Goal: Information Seeking & Learning: Learn about a topic

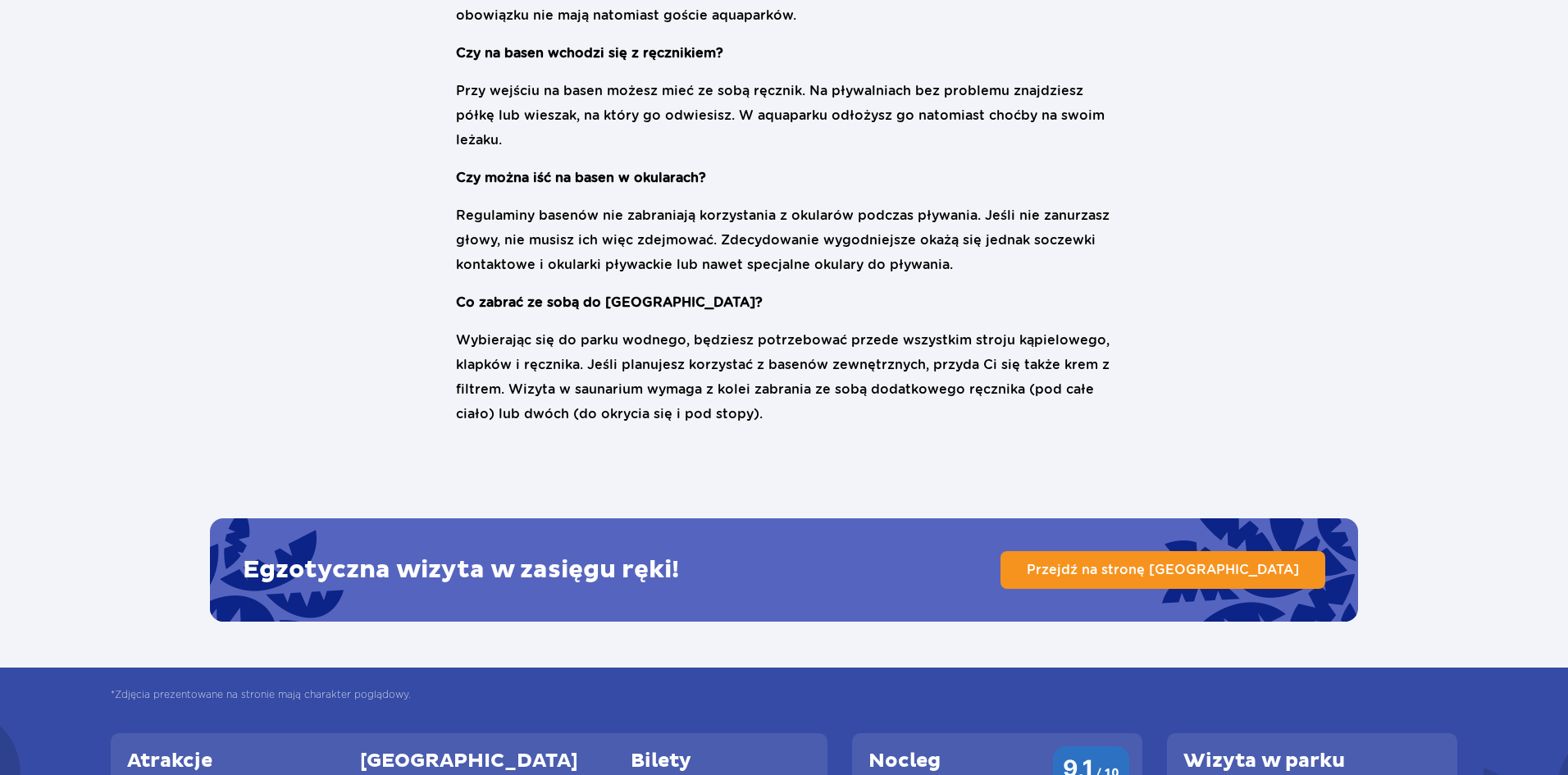
scroll to position [3773, 0]
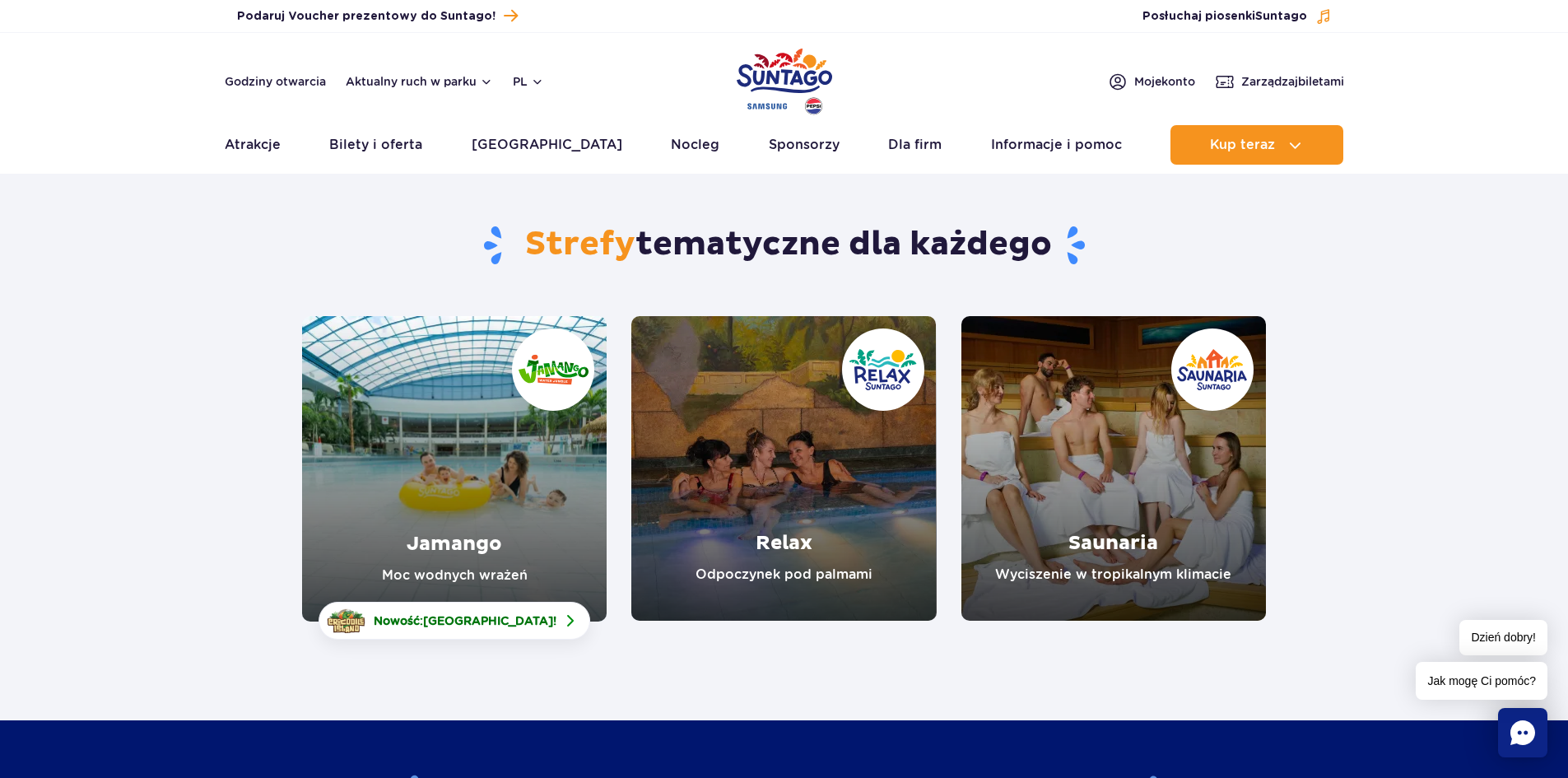
click at [783, 470] on link "Relax" at bounding box center [783, 469] width 305 height 305
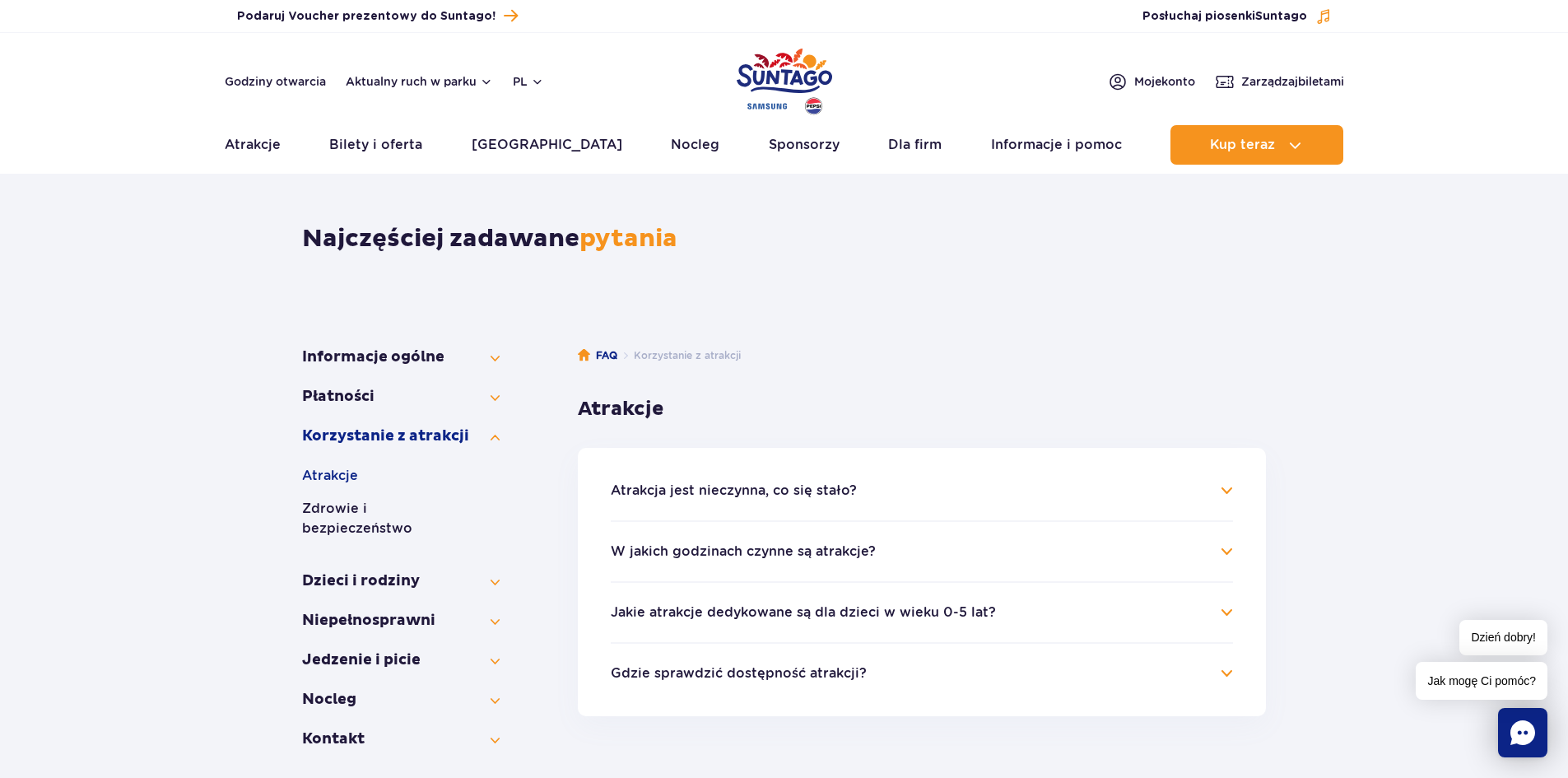
click at [831, 551] on button "W jakich godzinach czynne są atrakcje?" at bounding box center [743, 551] width 265 height 15
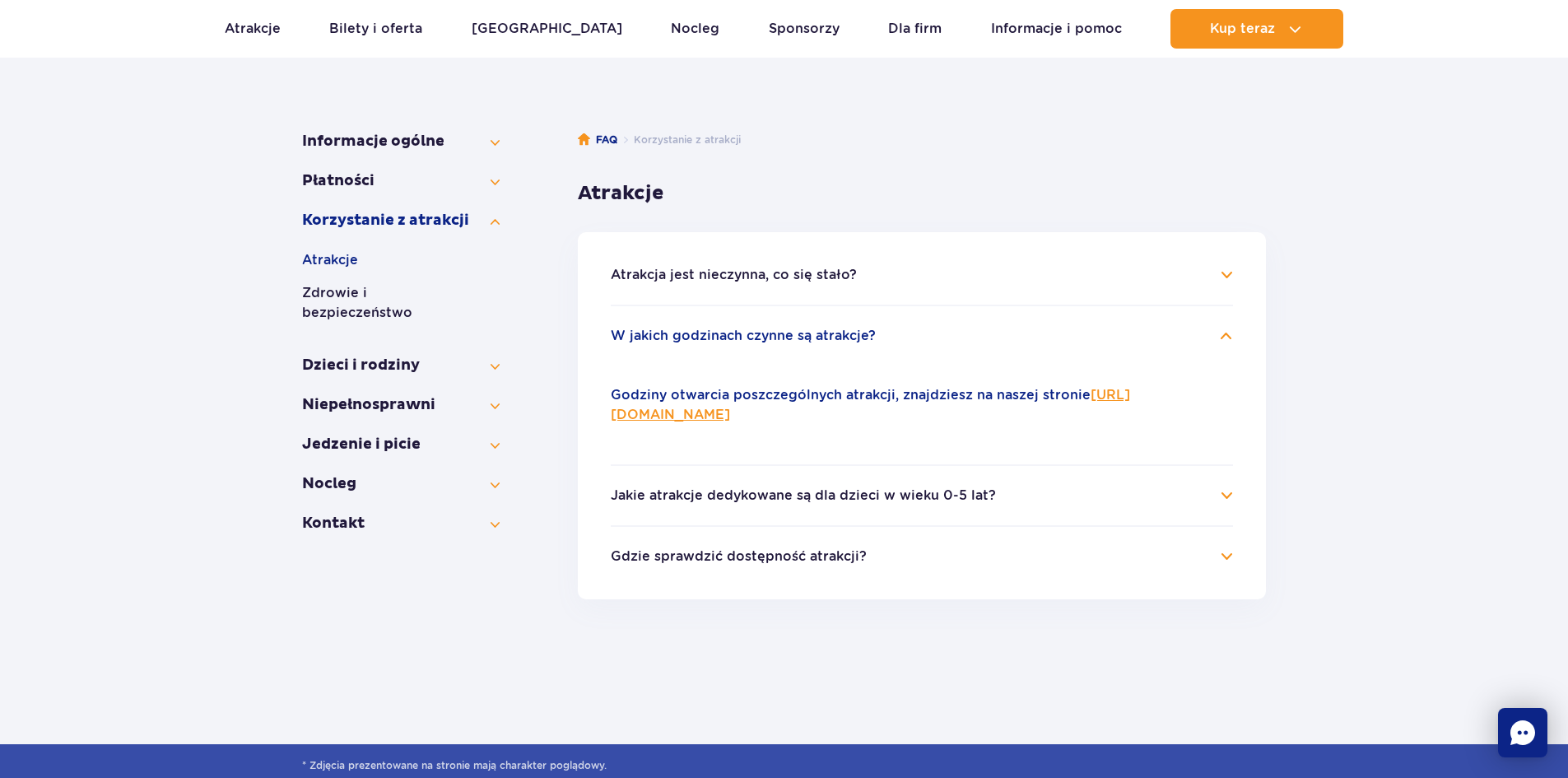
scroll to position [247, 0]
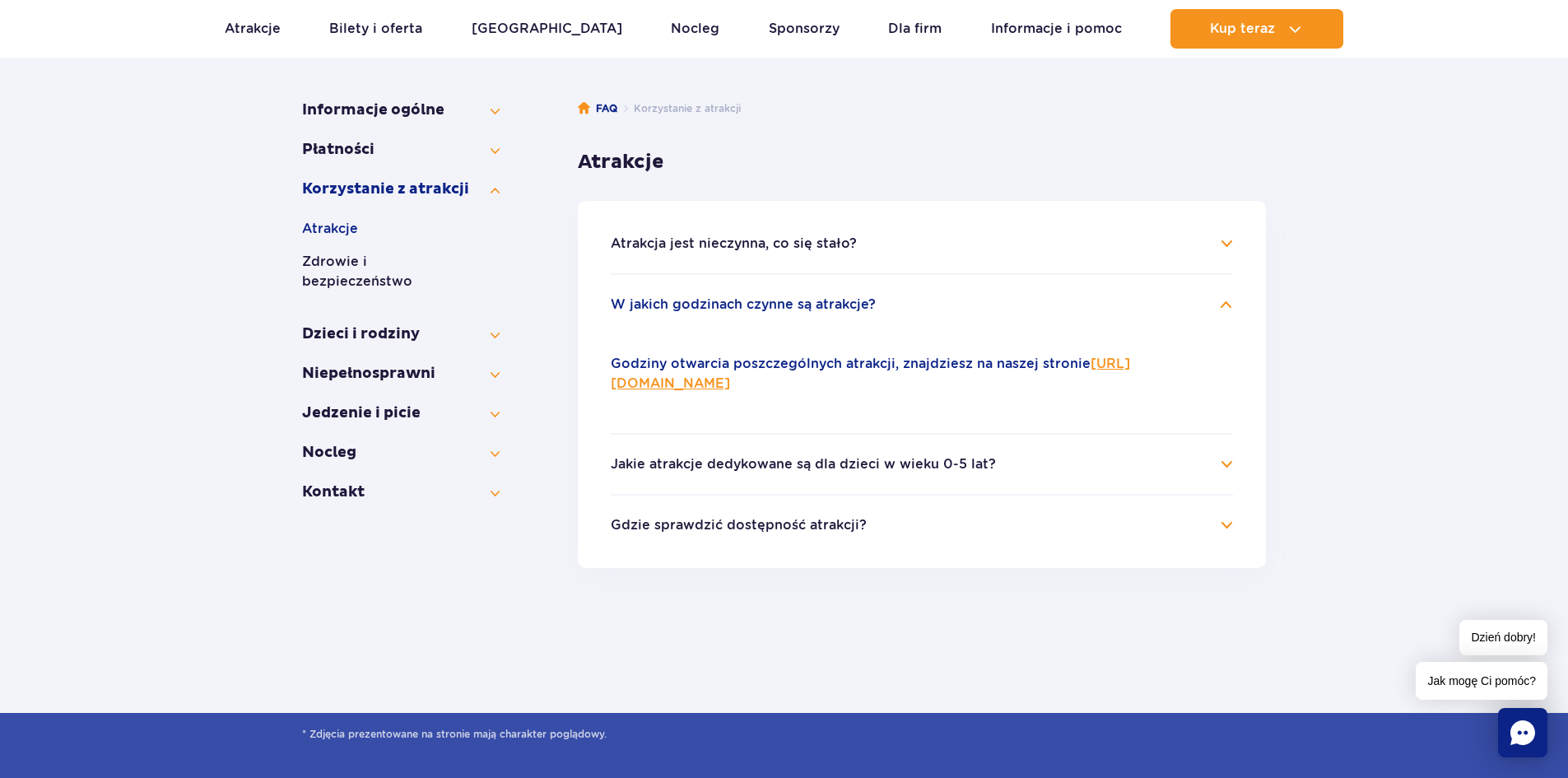
click at [894, 458] on button "Jakie atrakcje dedykowane są dla dzieci w wieku 0-5 lat?" at bounding box center [803, 464] width 385 height 15
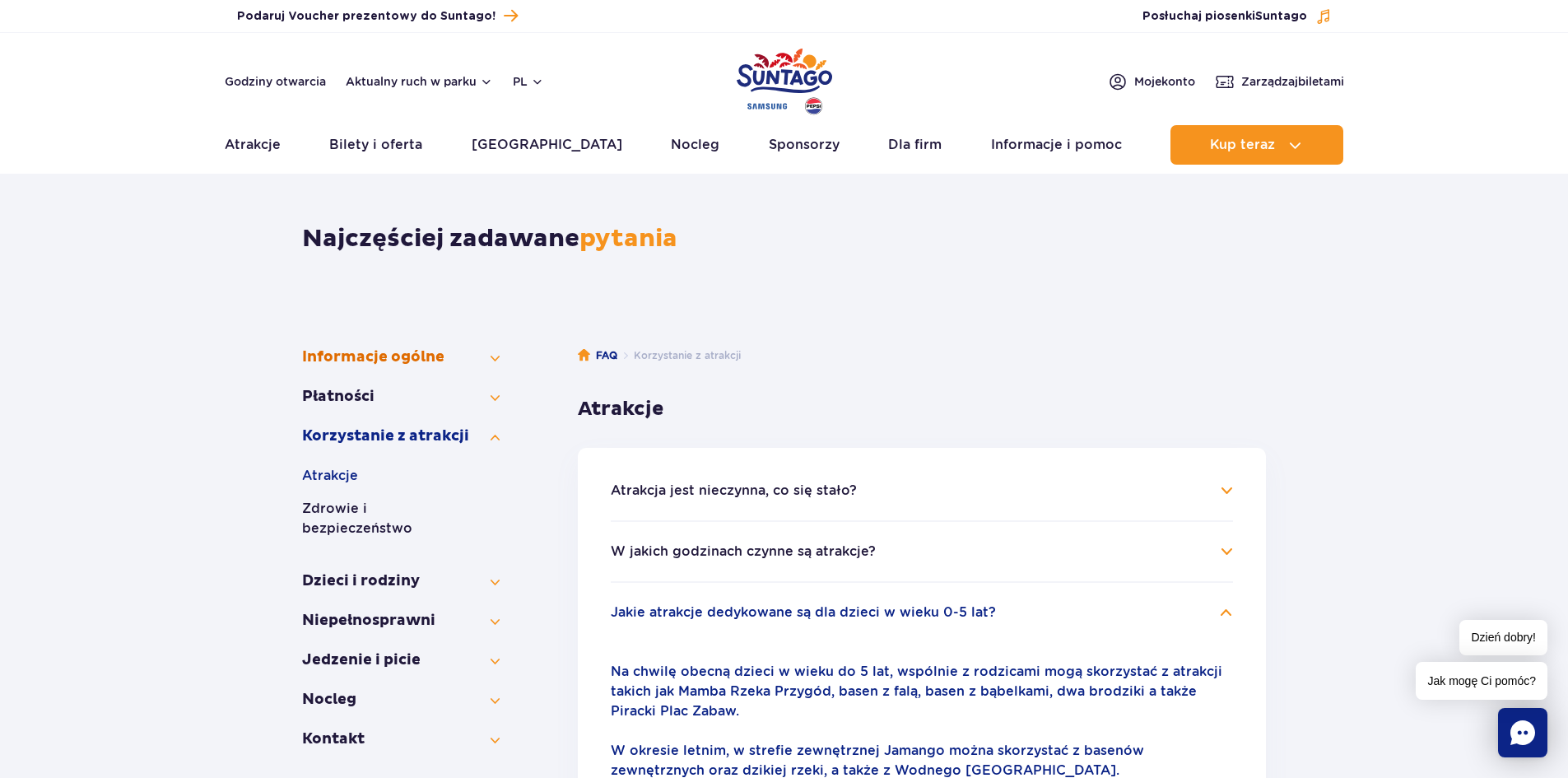
click at [362, 354] on button "Informacje ogólne" at bounding box center [401, 357] width 198 height 20
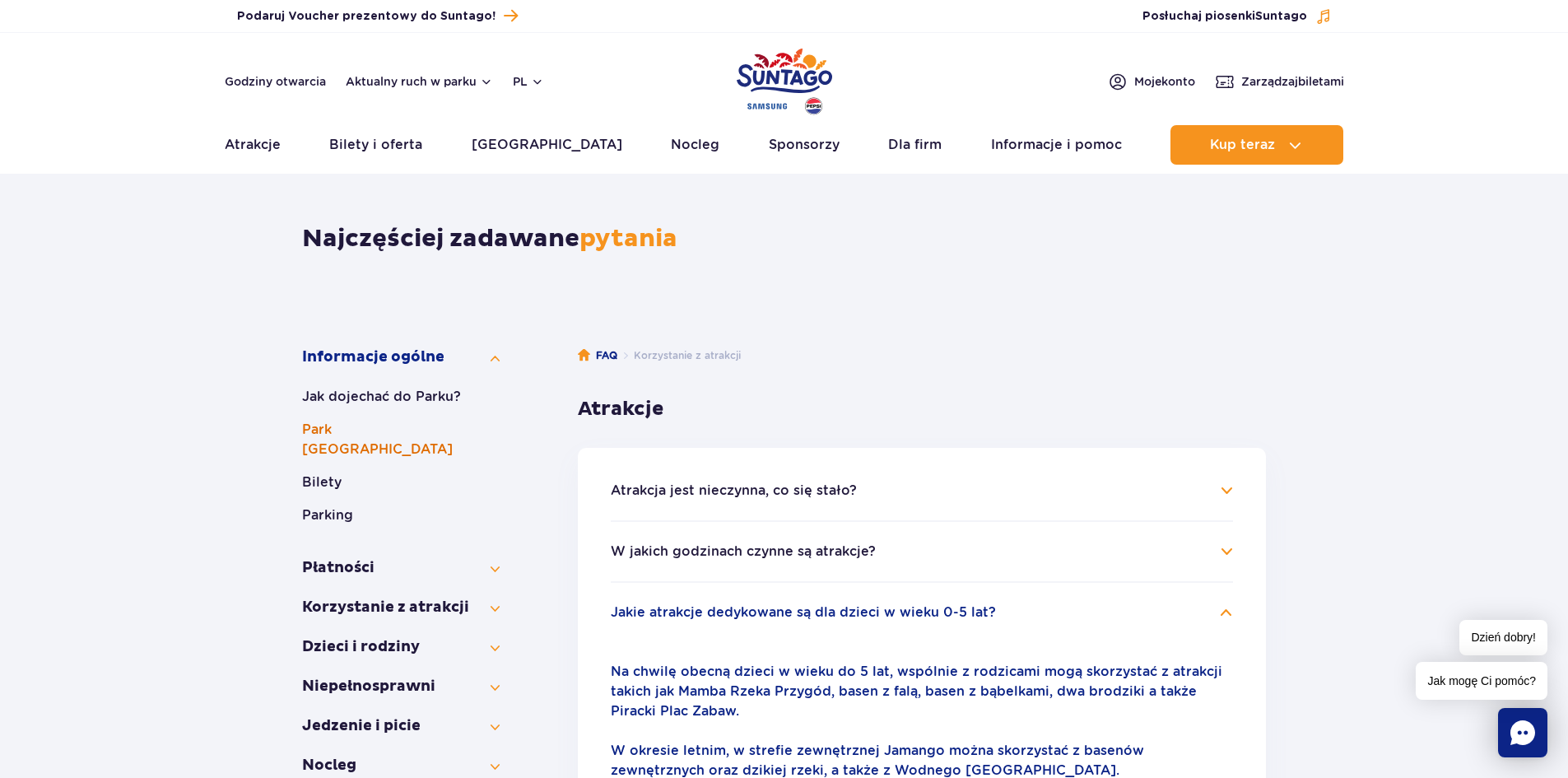
click at [354, 434] on button "Park Wodny Suntago" at bounding box center [401, 440] width 198 height 40
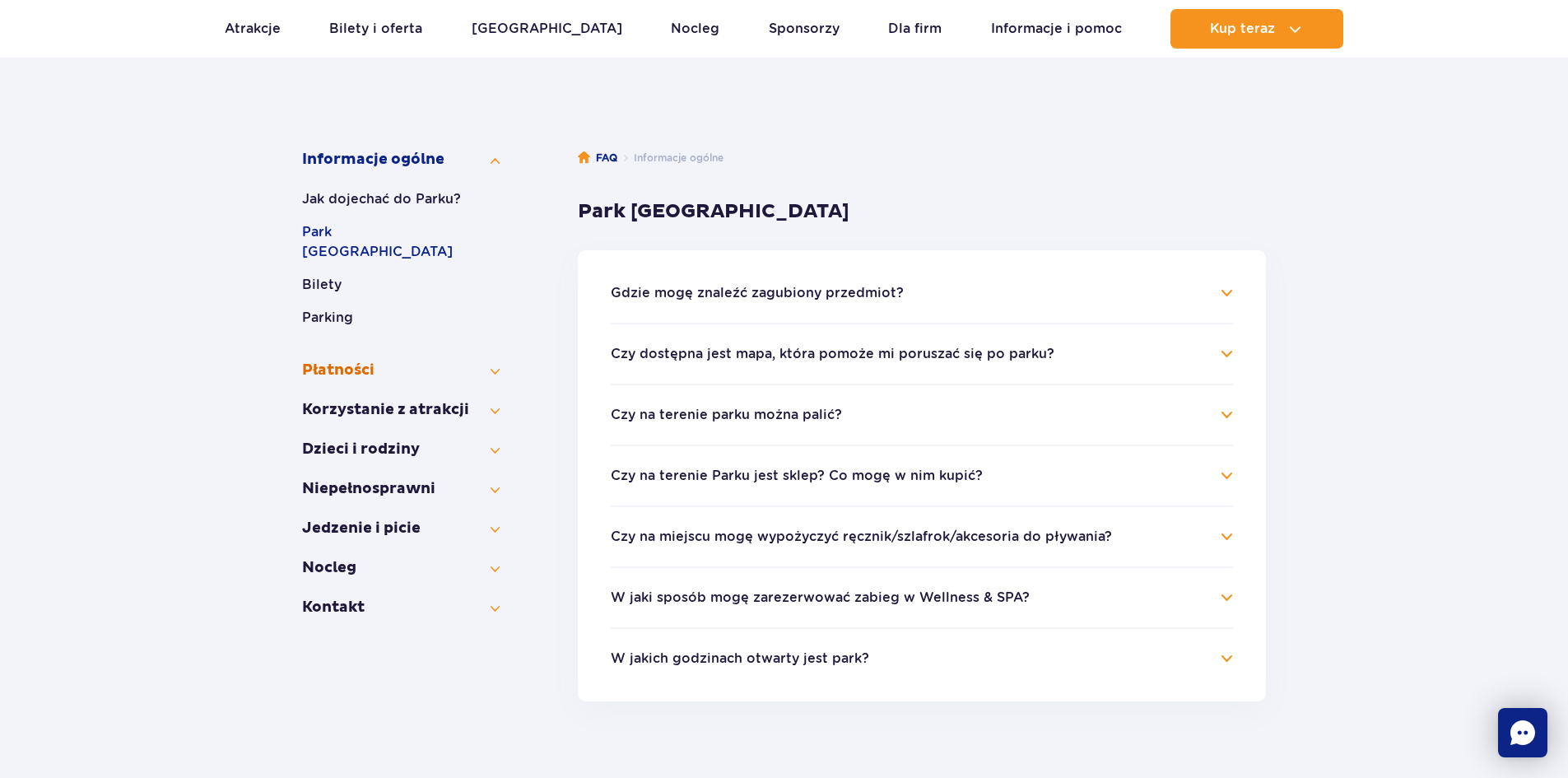
scroll to position [247, 0]
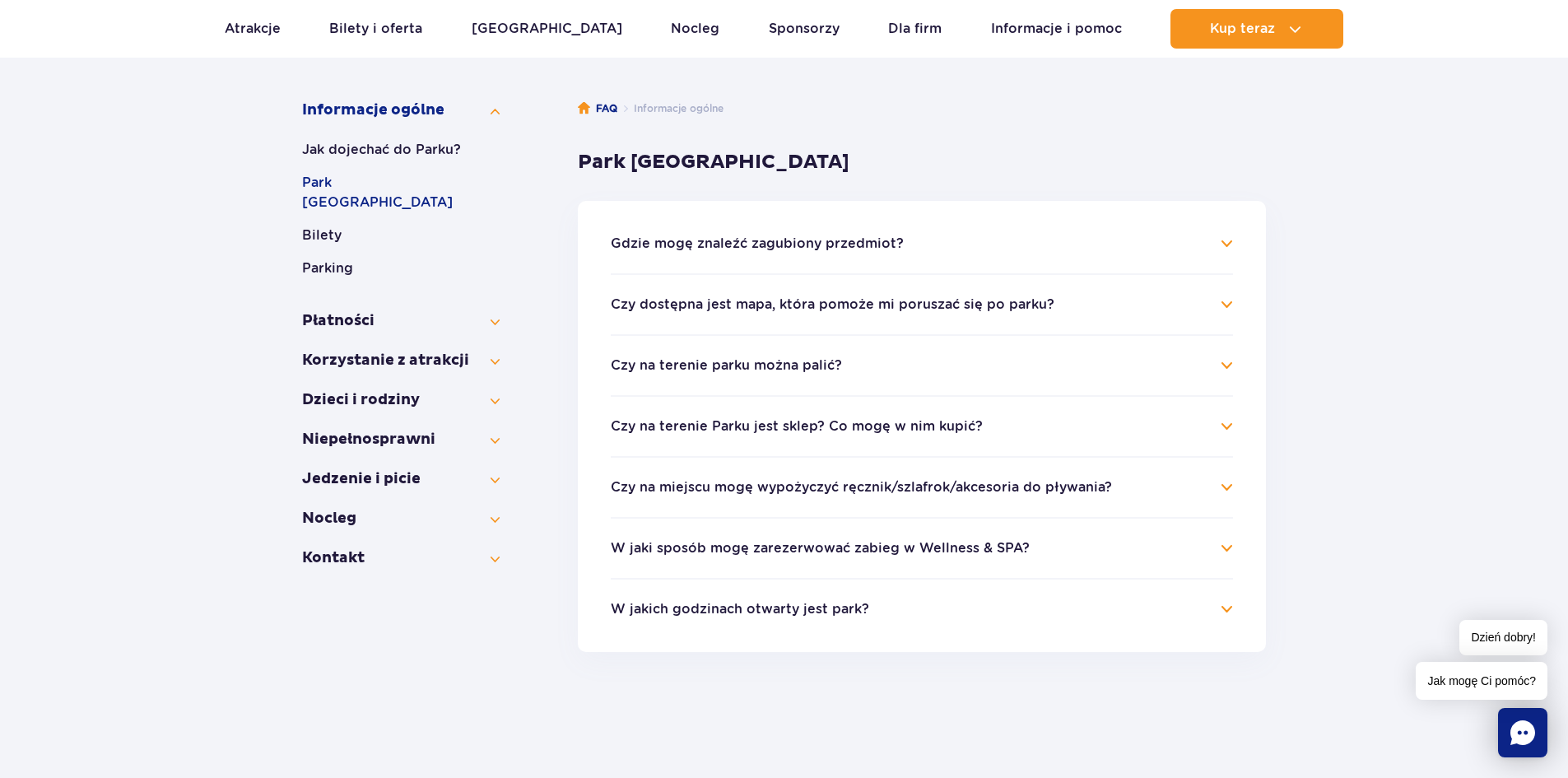
click at [984, 488] on button "Czy na miejscu mogę wypożyczyć ręcznik/szlafrok/akcesoria do pływania?" at bounding box center [861, 487] width 501 height 15
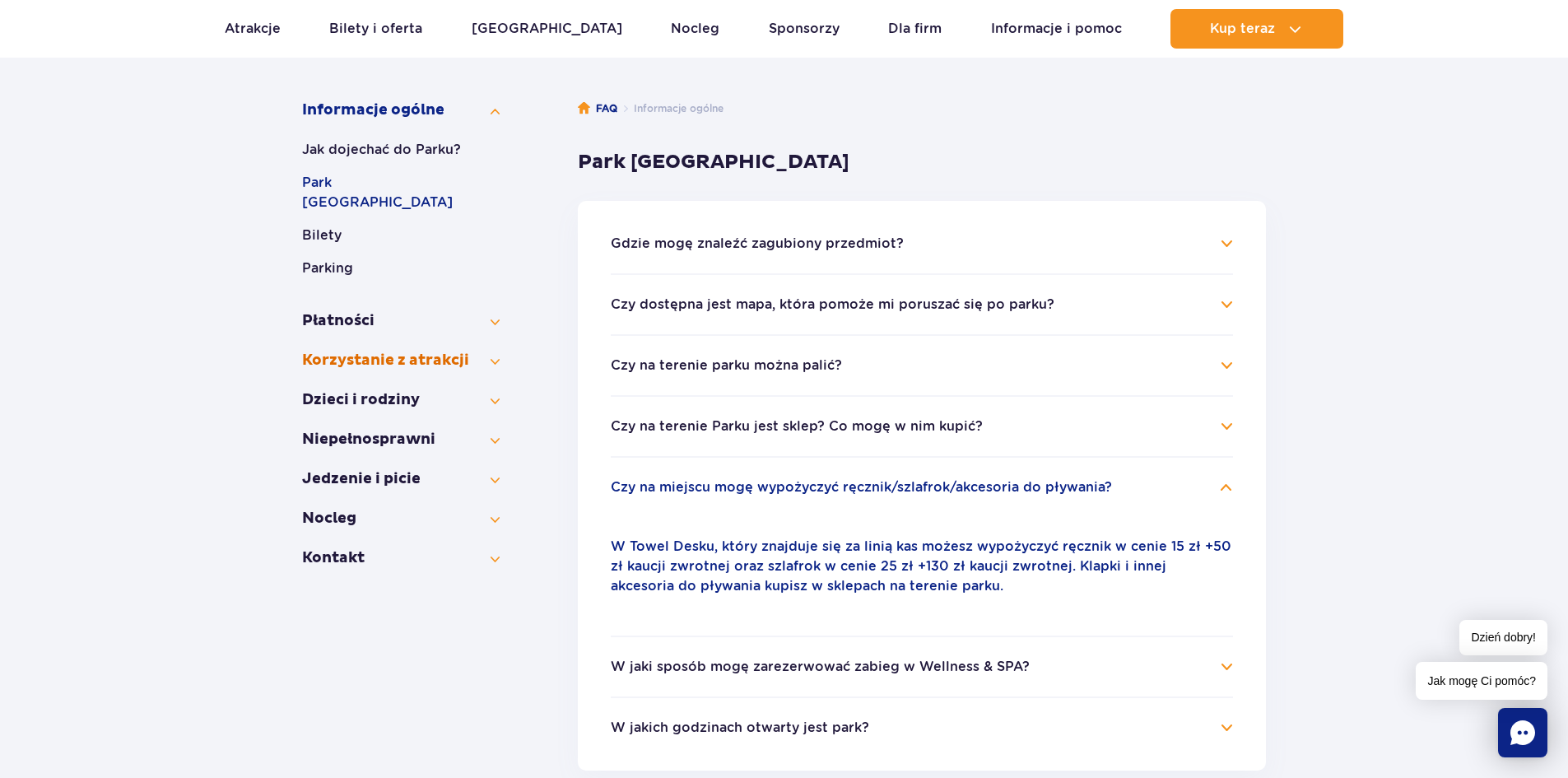
click at [333, 351] on button "Korzystanie z atrakcji" at bounding box center [401, 361] width 198 height 20
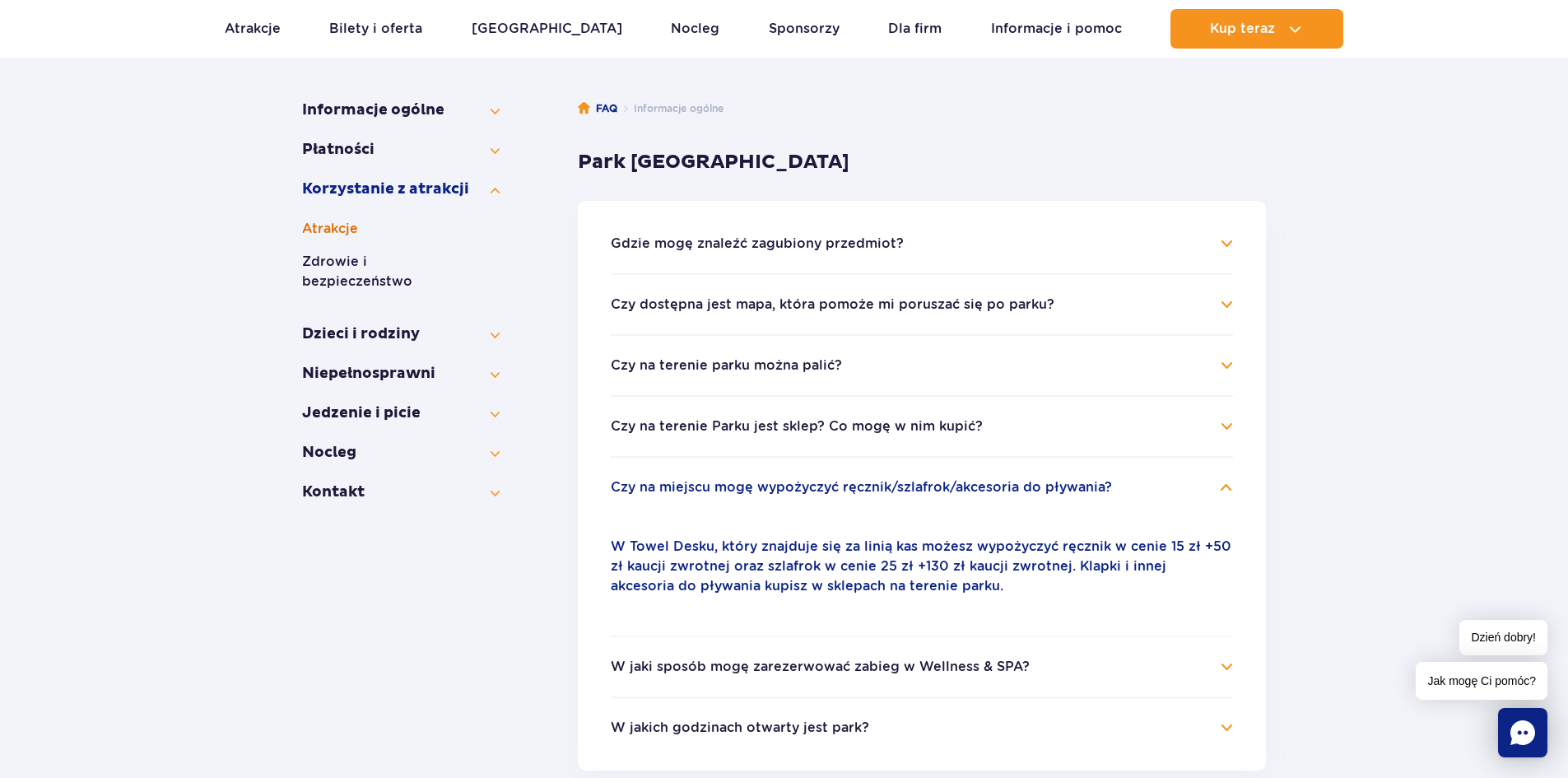
click at [335, 233] on button "Atrakcje" at bounding box center [401, 229] width 198 height 20
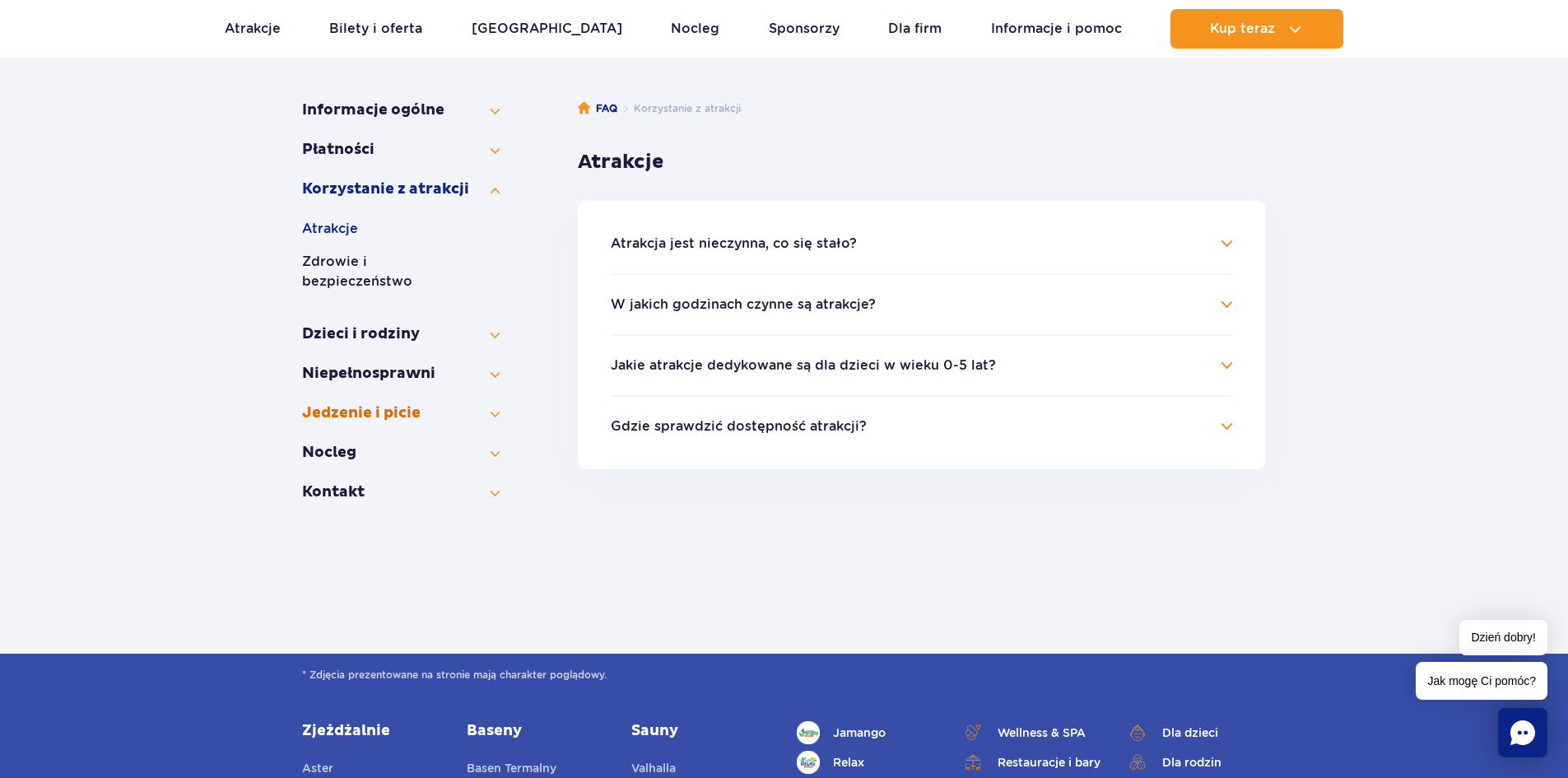
click at [370, 404] on button "Jedzenie i picie" at bounding box center [401, 413] width 198 height 20
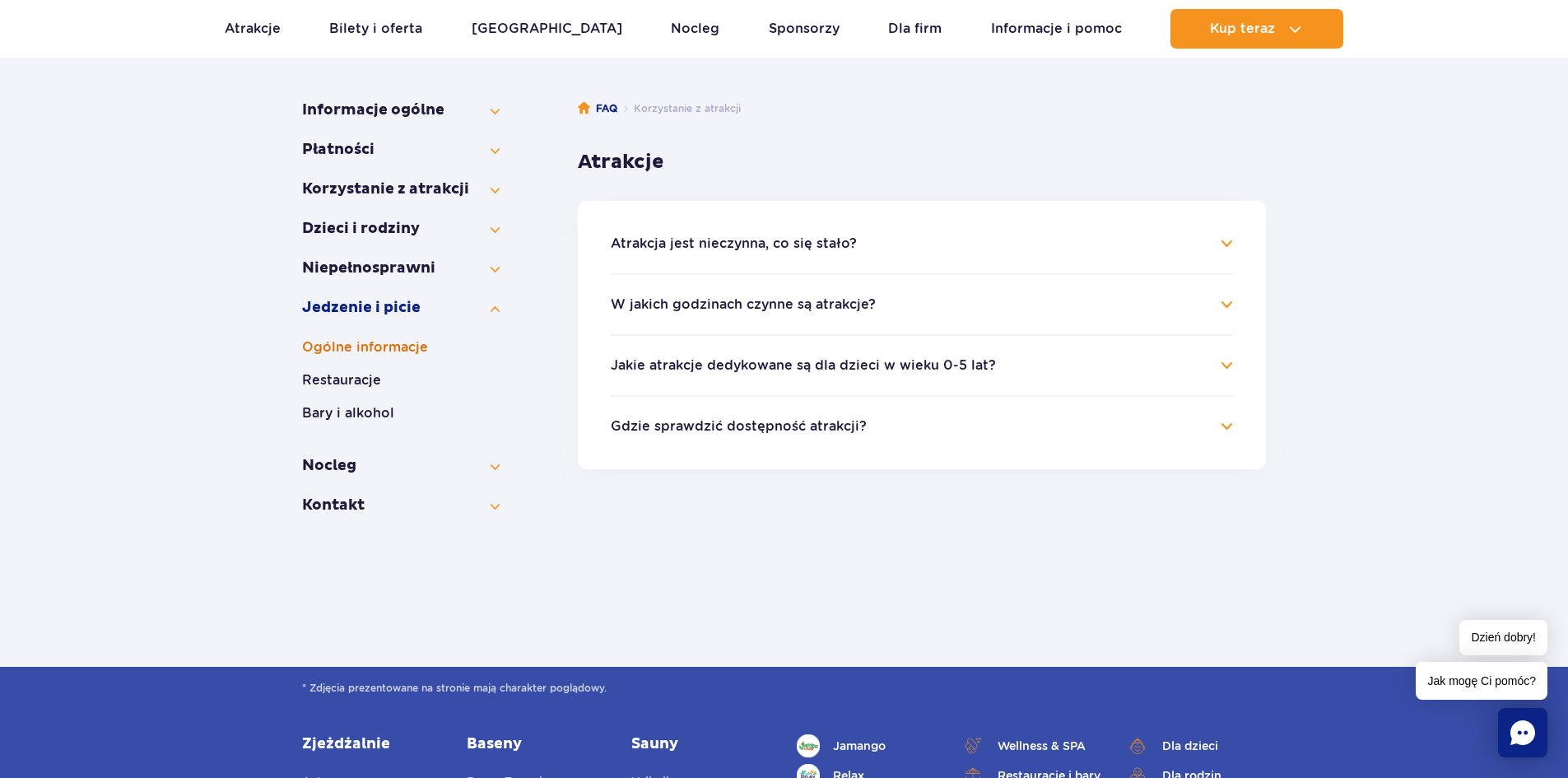
click at [355, 339] on button "Ogólne informacje" at bounding box center [401, 347] width 198 height 20
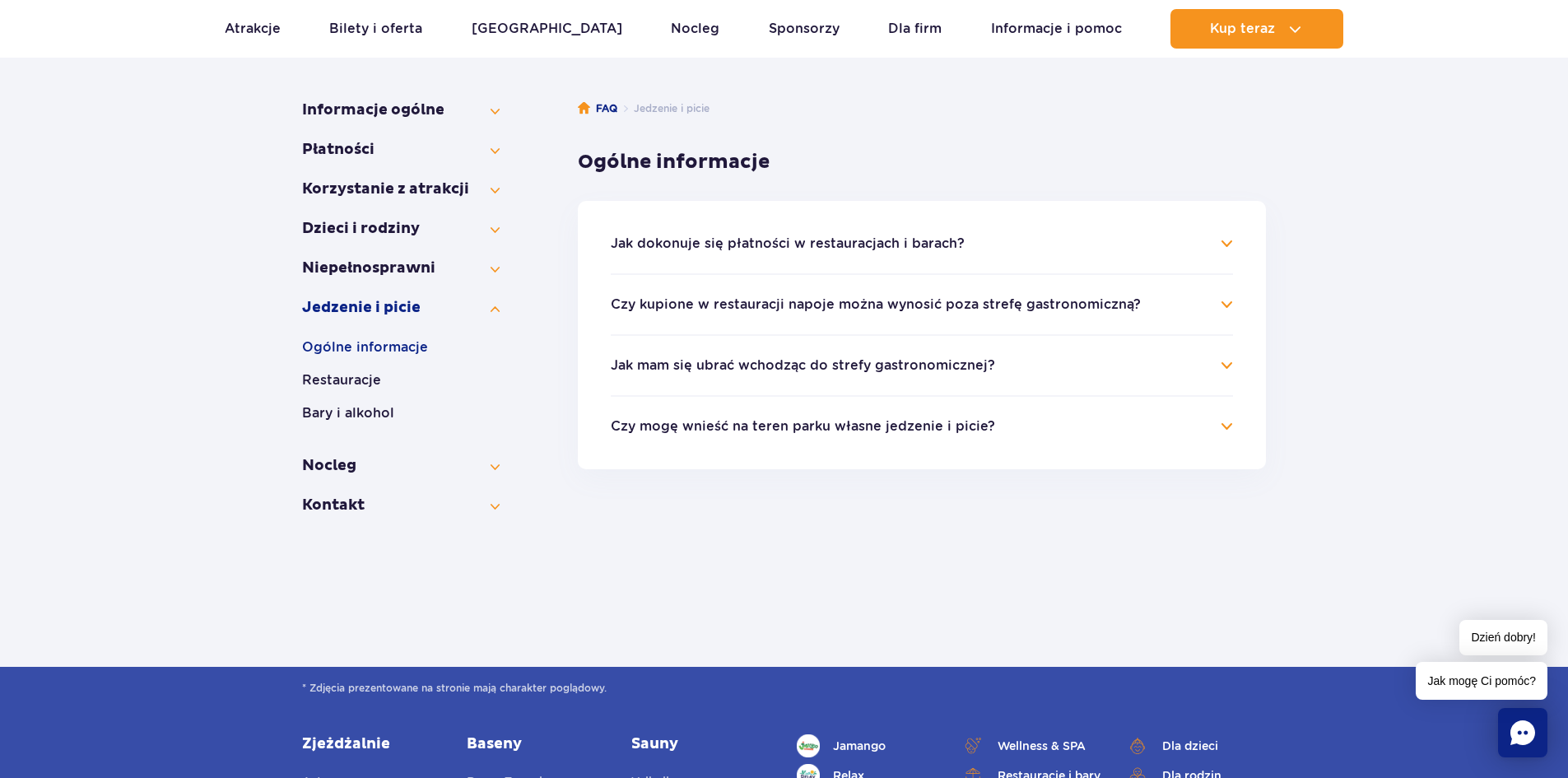
click at [850, 365] on button "Jak mam się ubrać wchodząc do strefy gastronomicznej?" at bounding box center [803, 365] width 384 height 15
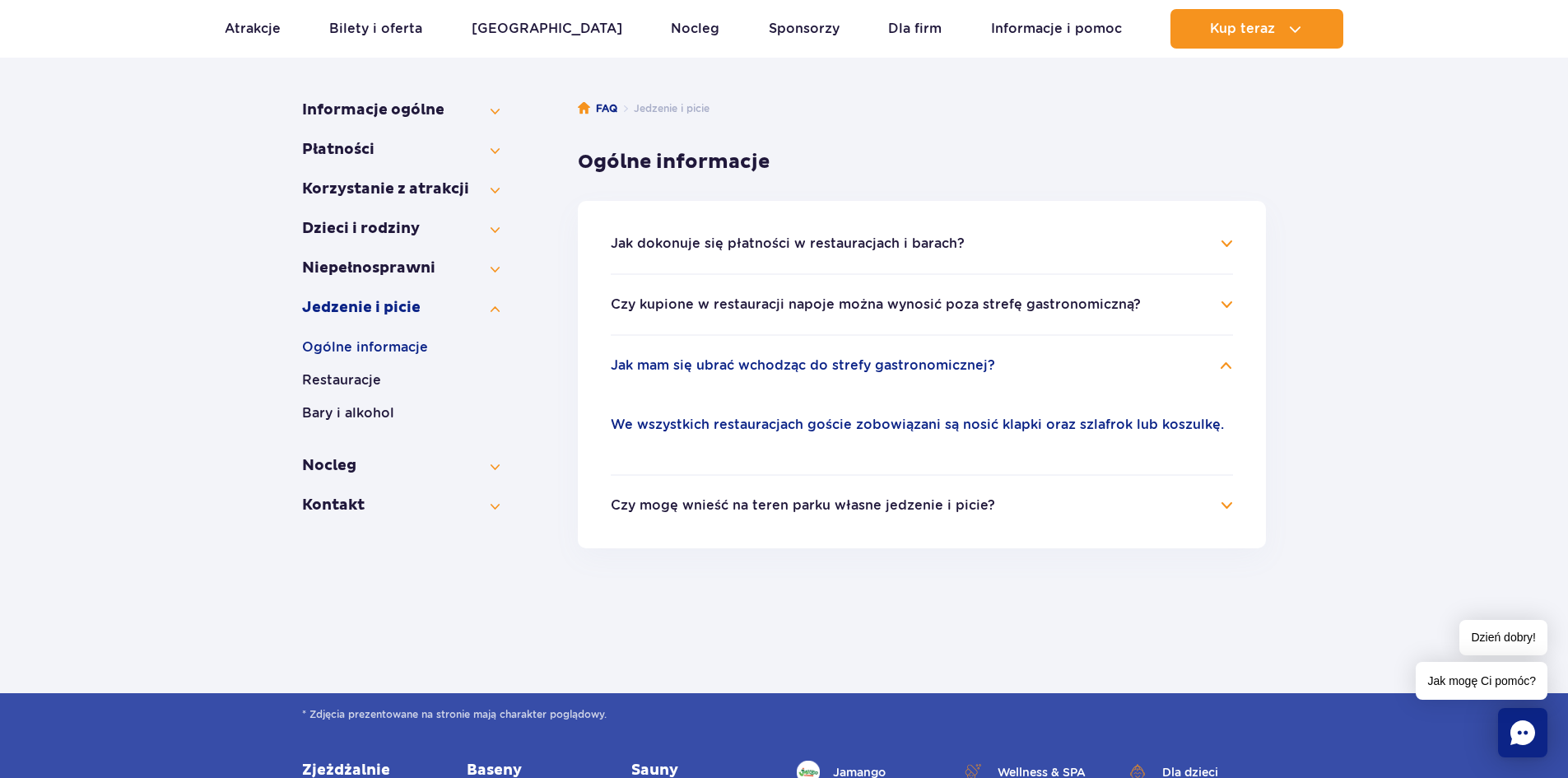
click at [878, 504] on button "Czy mogę wnieść na teren parku własne jedzenie i picie?" at bounding box center [803, 505] width 384 height 15
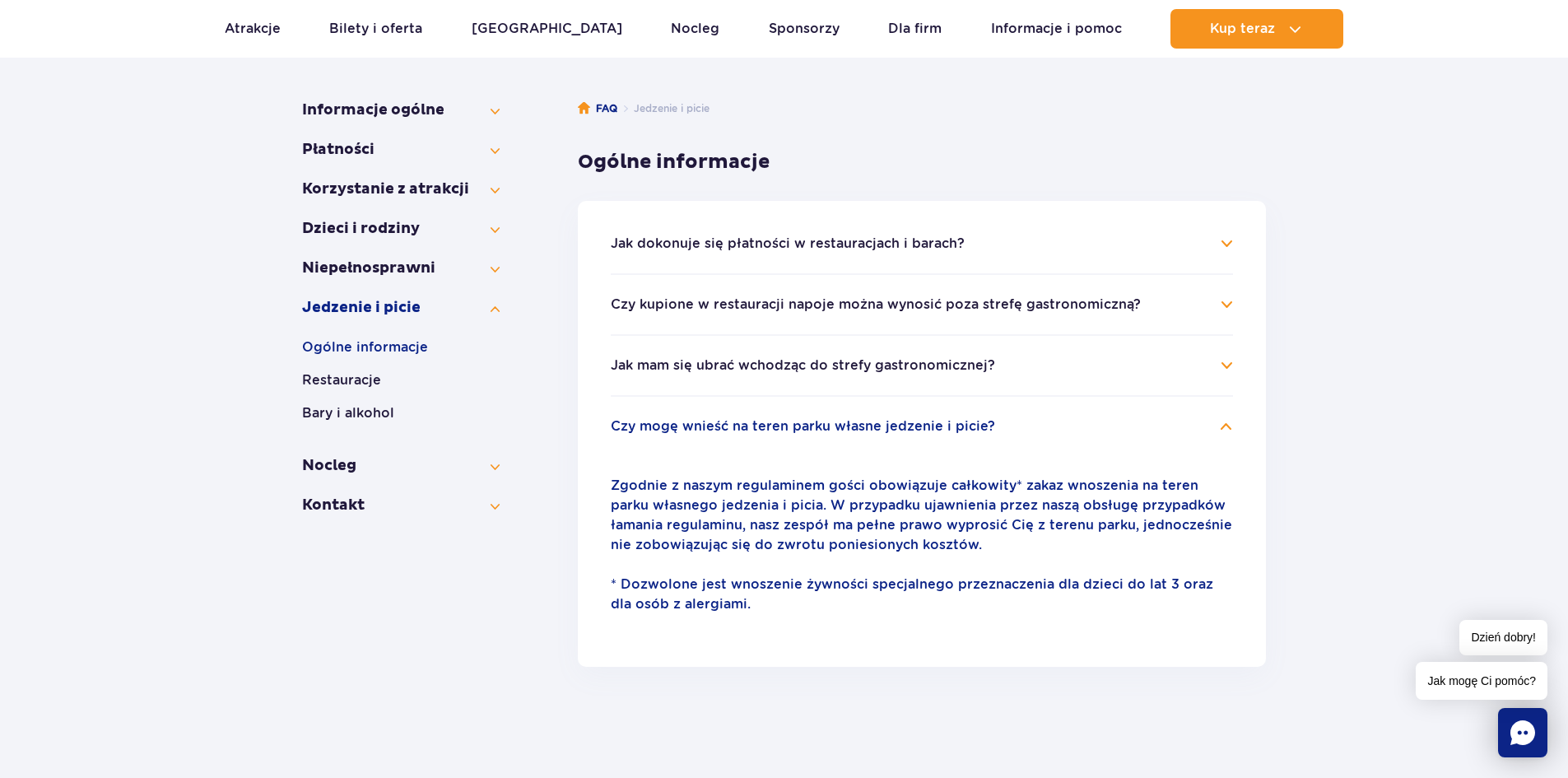
click at [847, 316] on li "Czy kupione w restauracji napoje można wynosić poza strefę gastronomiczną? Nie.…" at bounding box center [922, 303] width 623 height 61
click at [844, 304] on button "Czy kupione w restauracji napoje można wynosić poza strefę gastronomiczną?" at bounding box center [876, 305] width 530 height 15
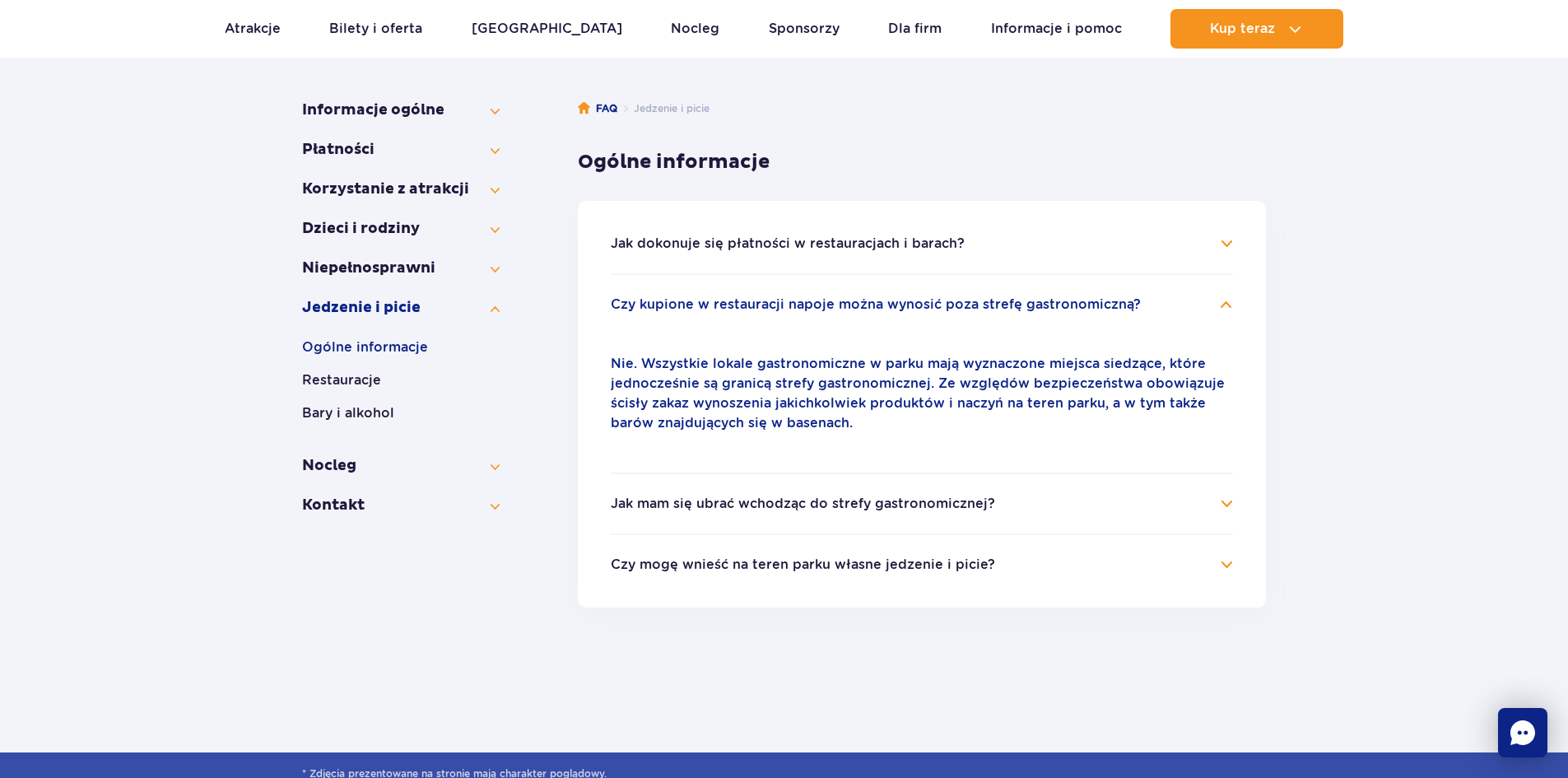
click at [831, 238] on button "Jak dokonuje się płatności w restauracjach i barach?" at bounding box center [788, 244] width 353 height 15
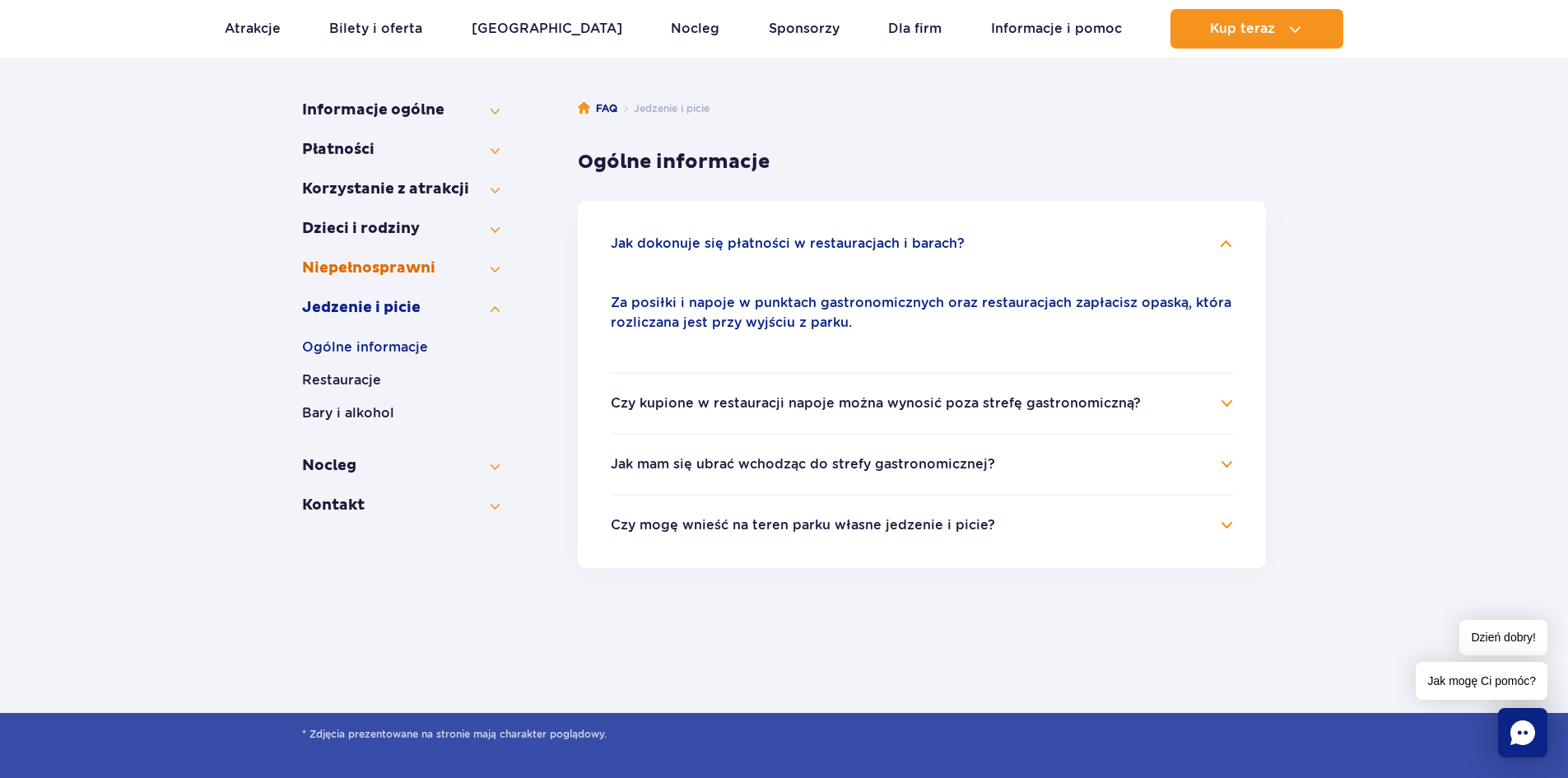
click at [383, 264] on button "Niepełno­sprawni" at bounding box center [401, 268] width 198 height 20
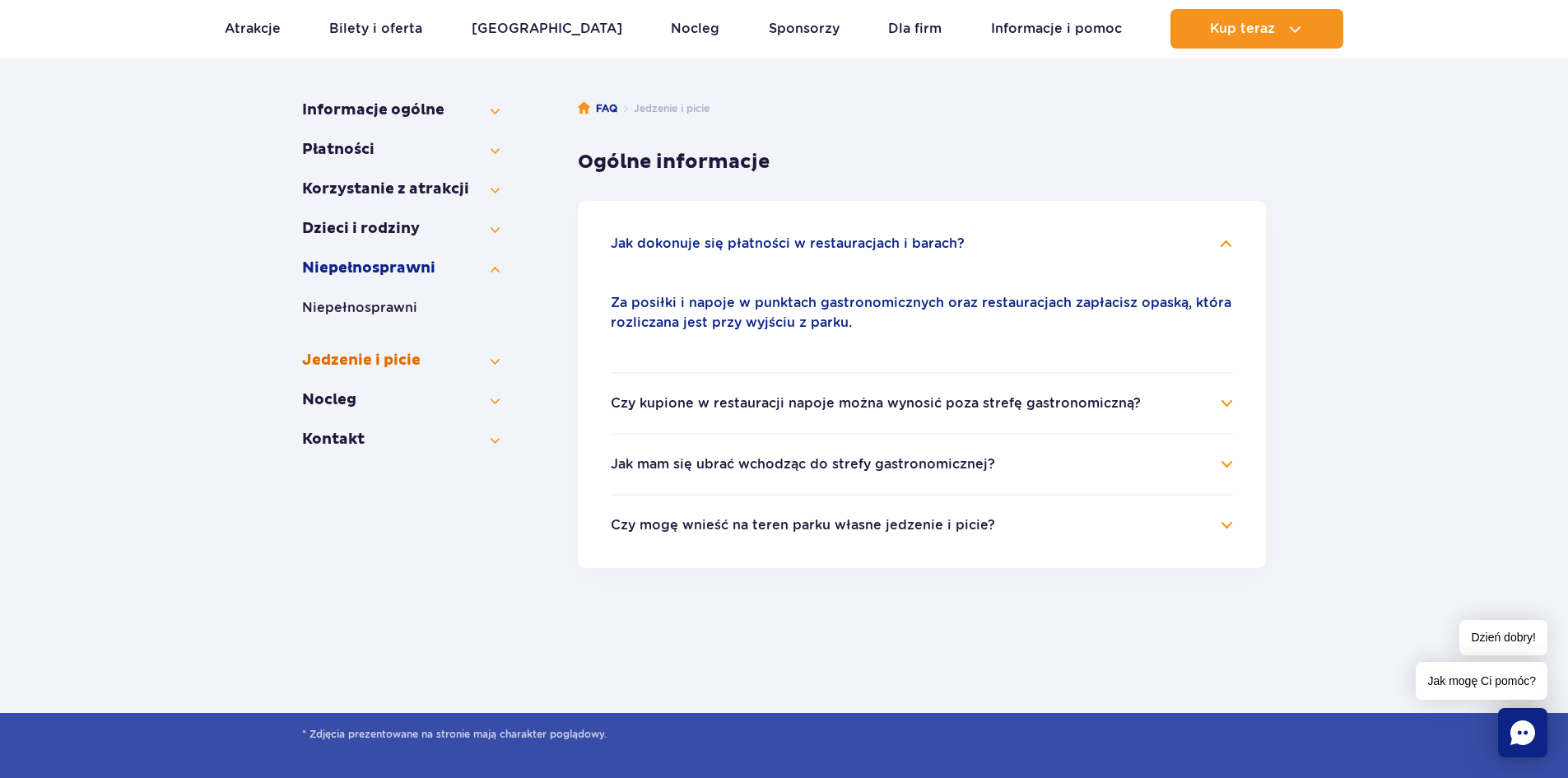
click at [381, 361] on button "Jedzenie i picie" at bounding box center [401, 361] width 198 height 20
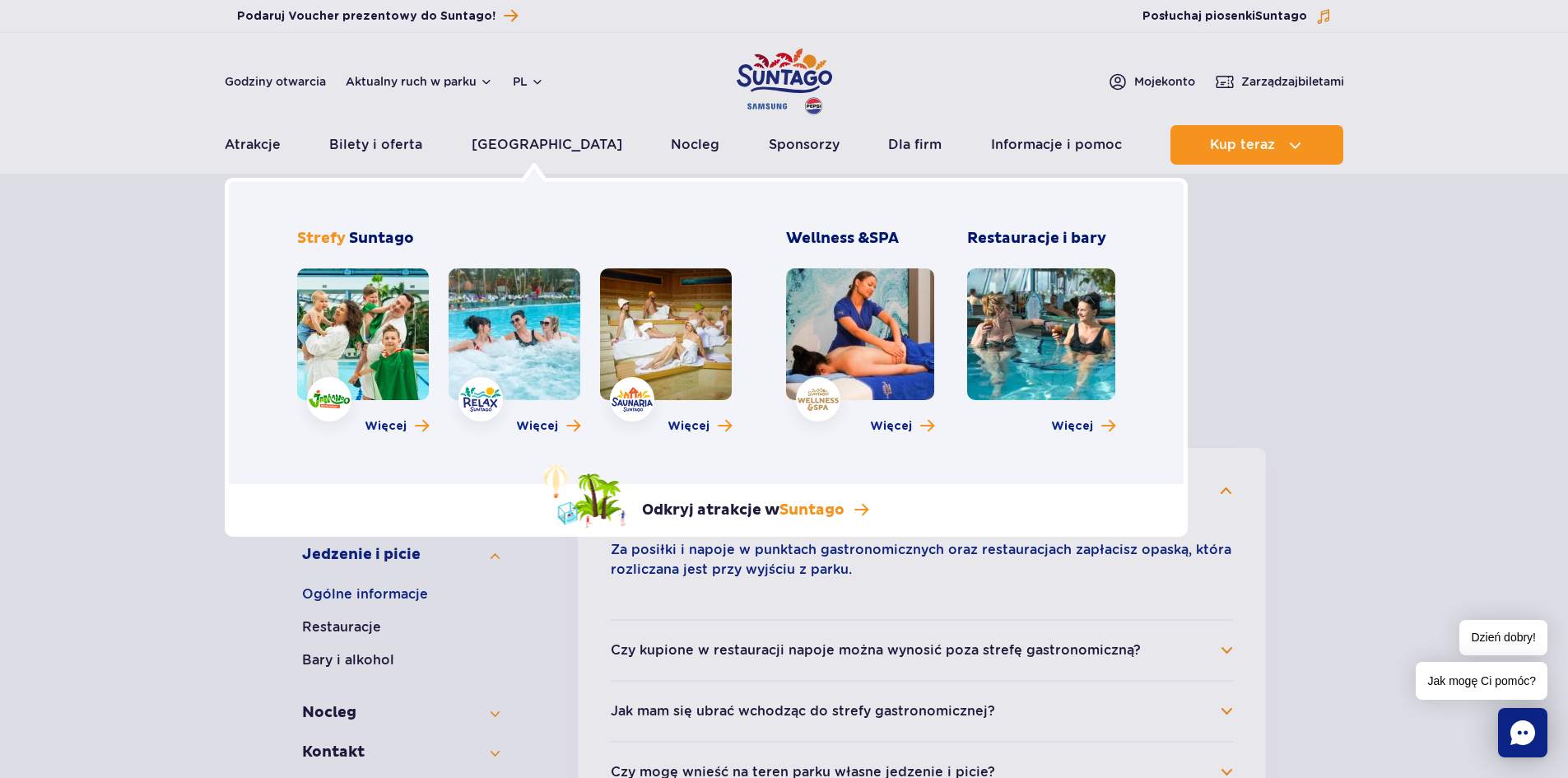
click at [1095, 247] on h3 "Restauracje i bary" at bounding box center [1040, 238] width 148 height 20
click at [1079, 322] on link at bounding box center [1040, 334] width 148 height 131
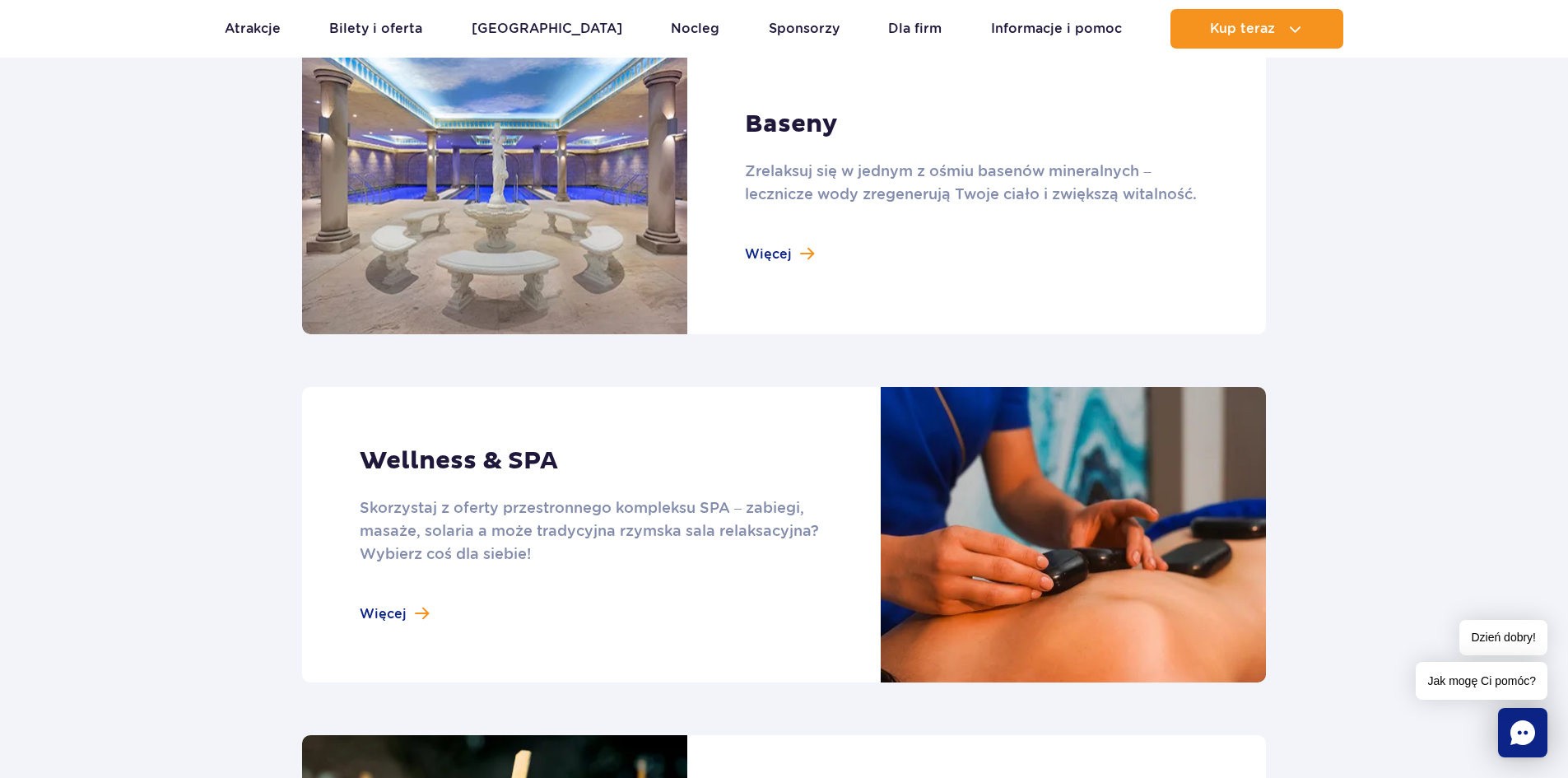
scroll to position [1152, 0]
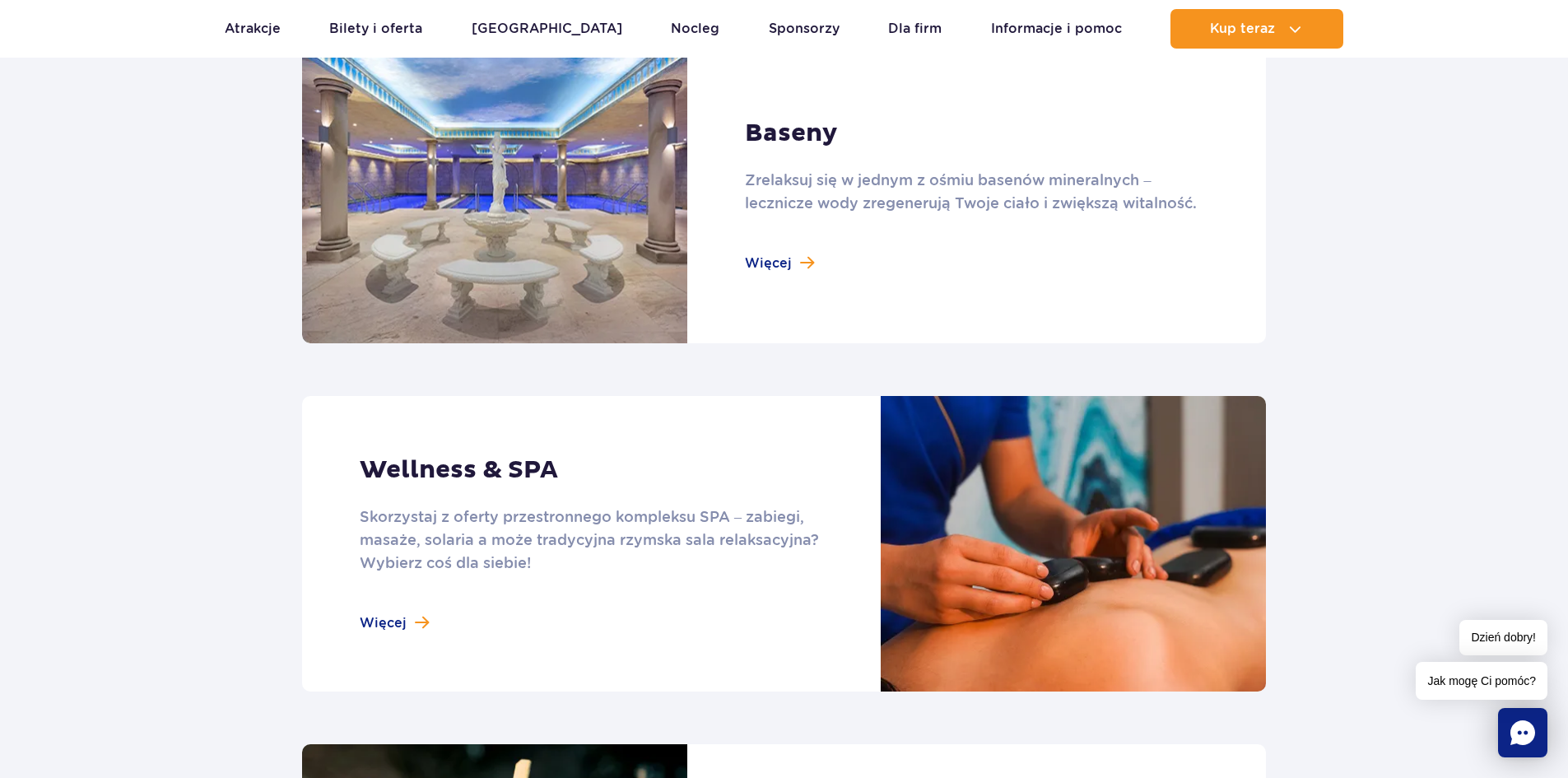
click at [783, 269] on link at bounding box center [783, 196] width 963 height 296
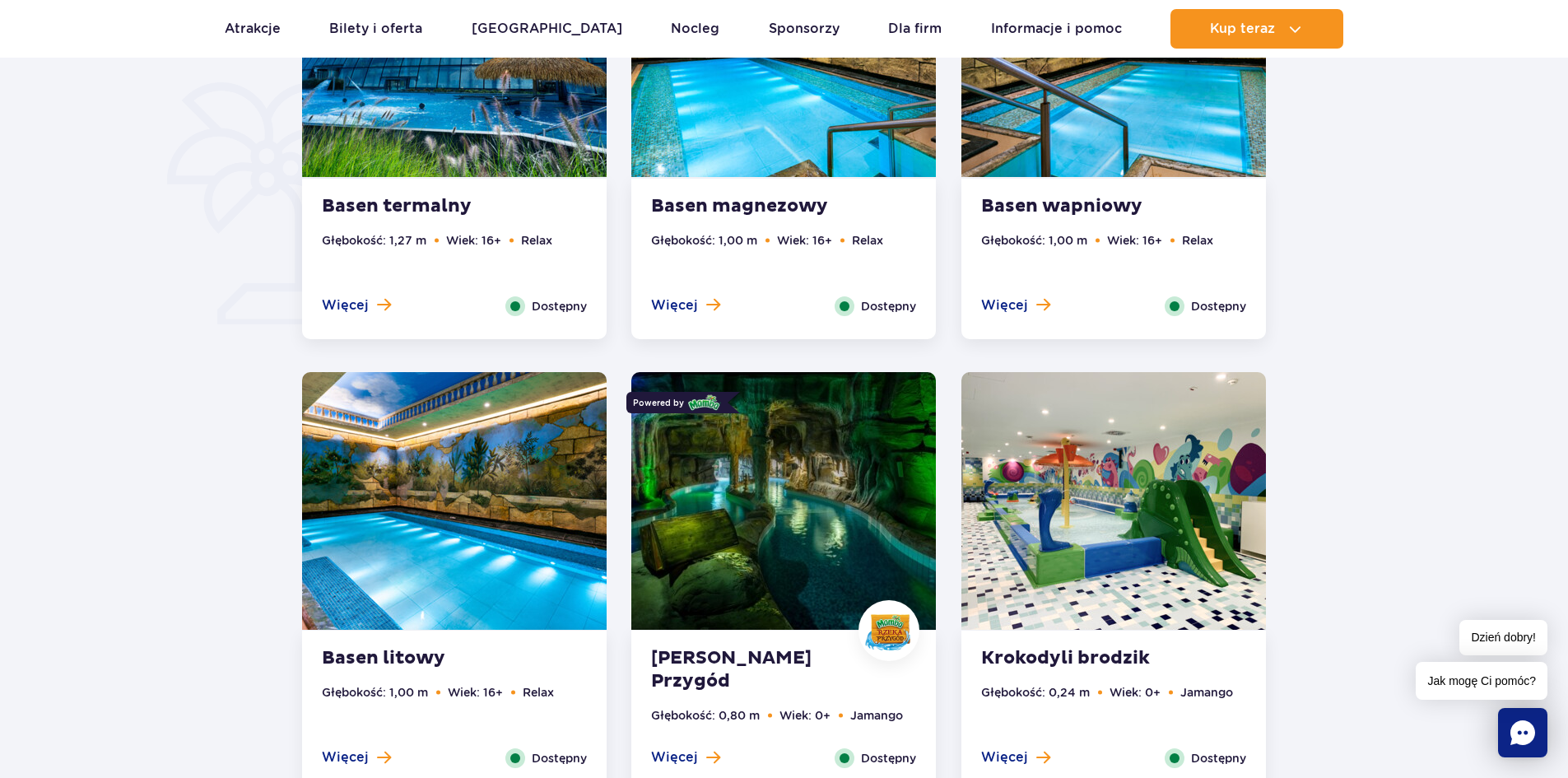
scroll to position [1235, 0]
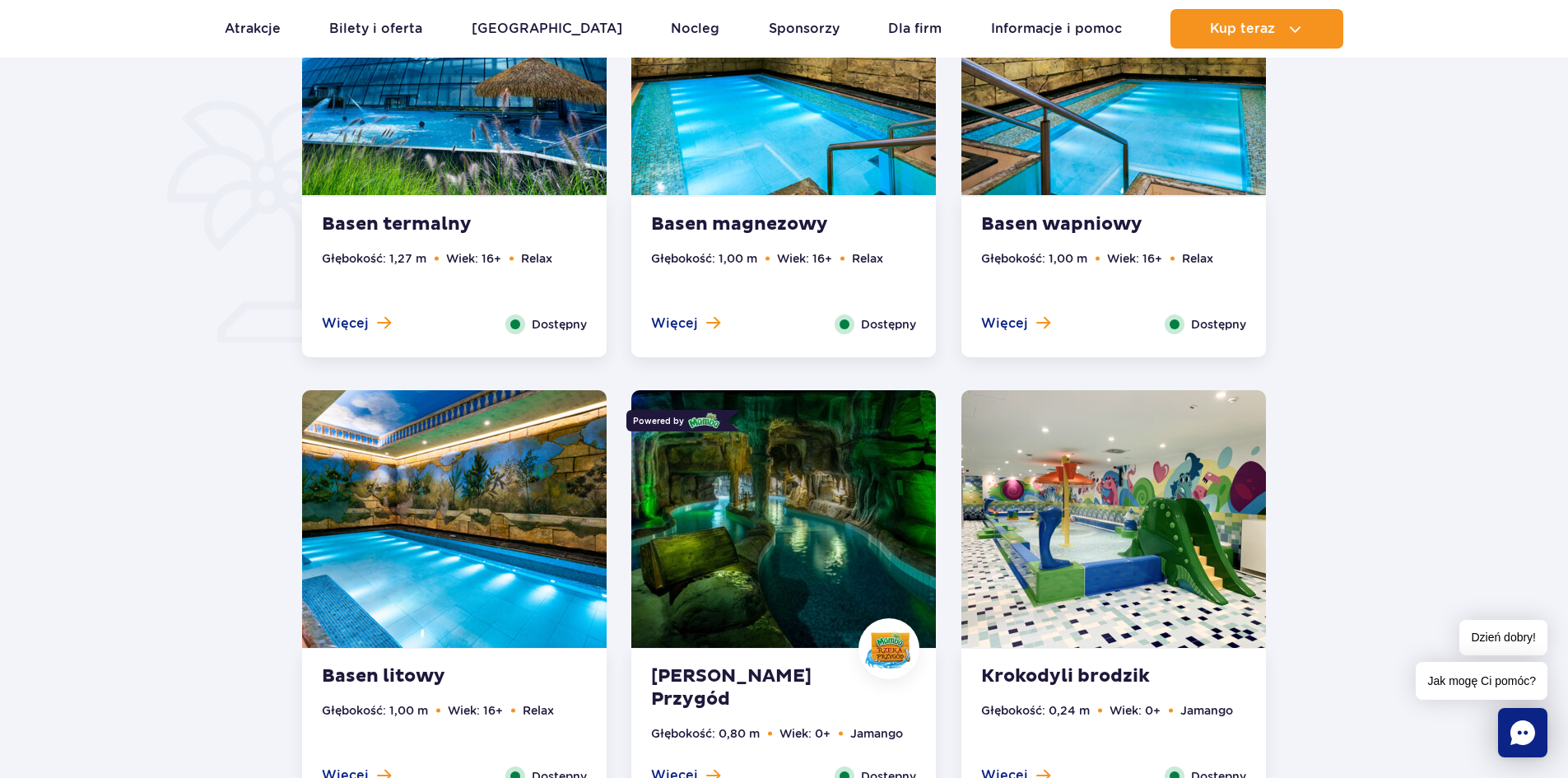
click at [456, 512] on img at bounding box center [454, 519] width 305 height 258
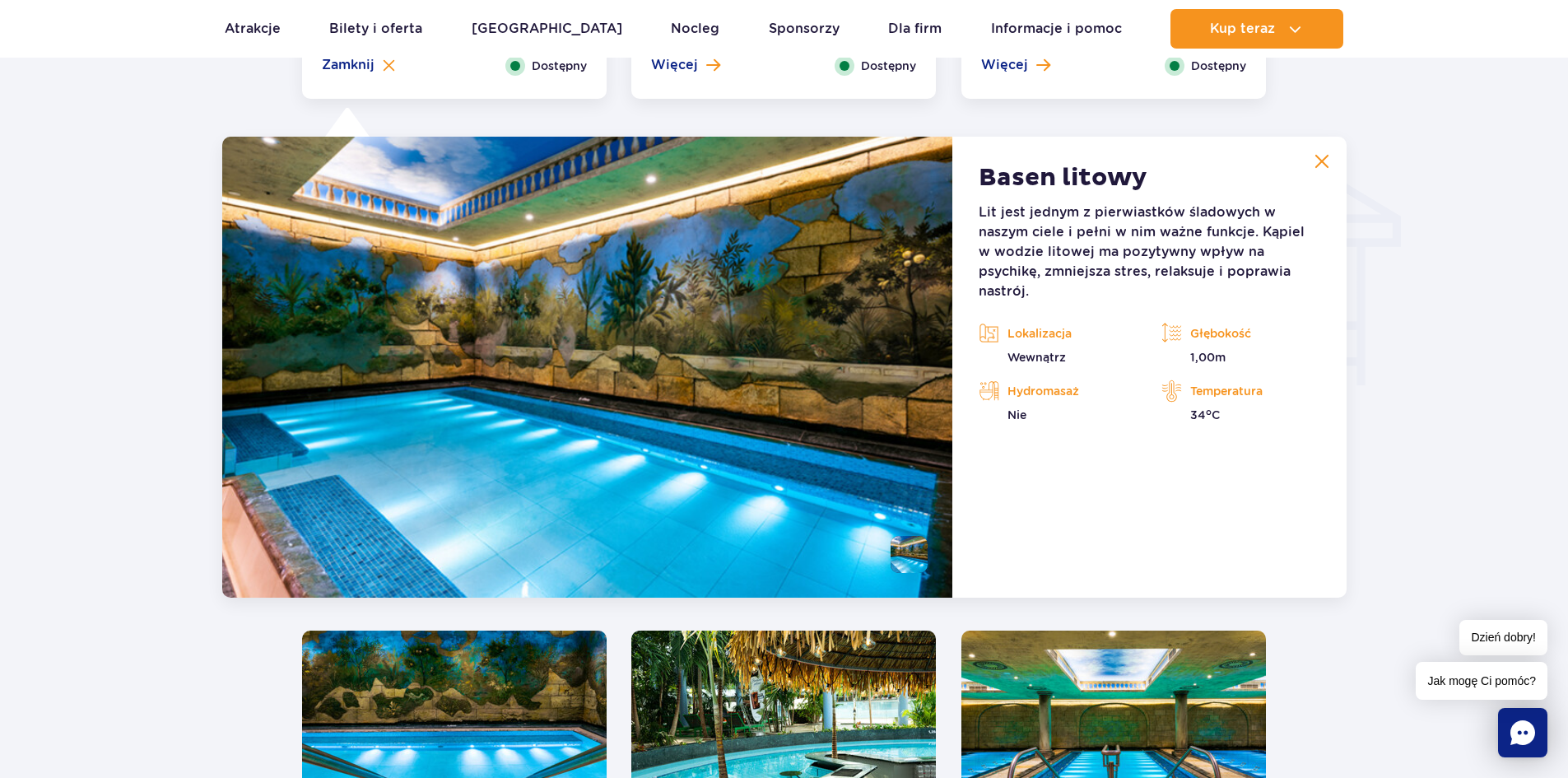
scroll to position [1984, 0]
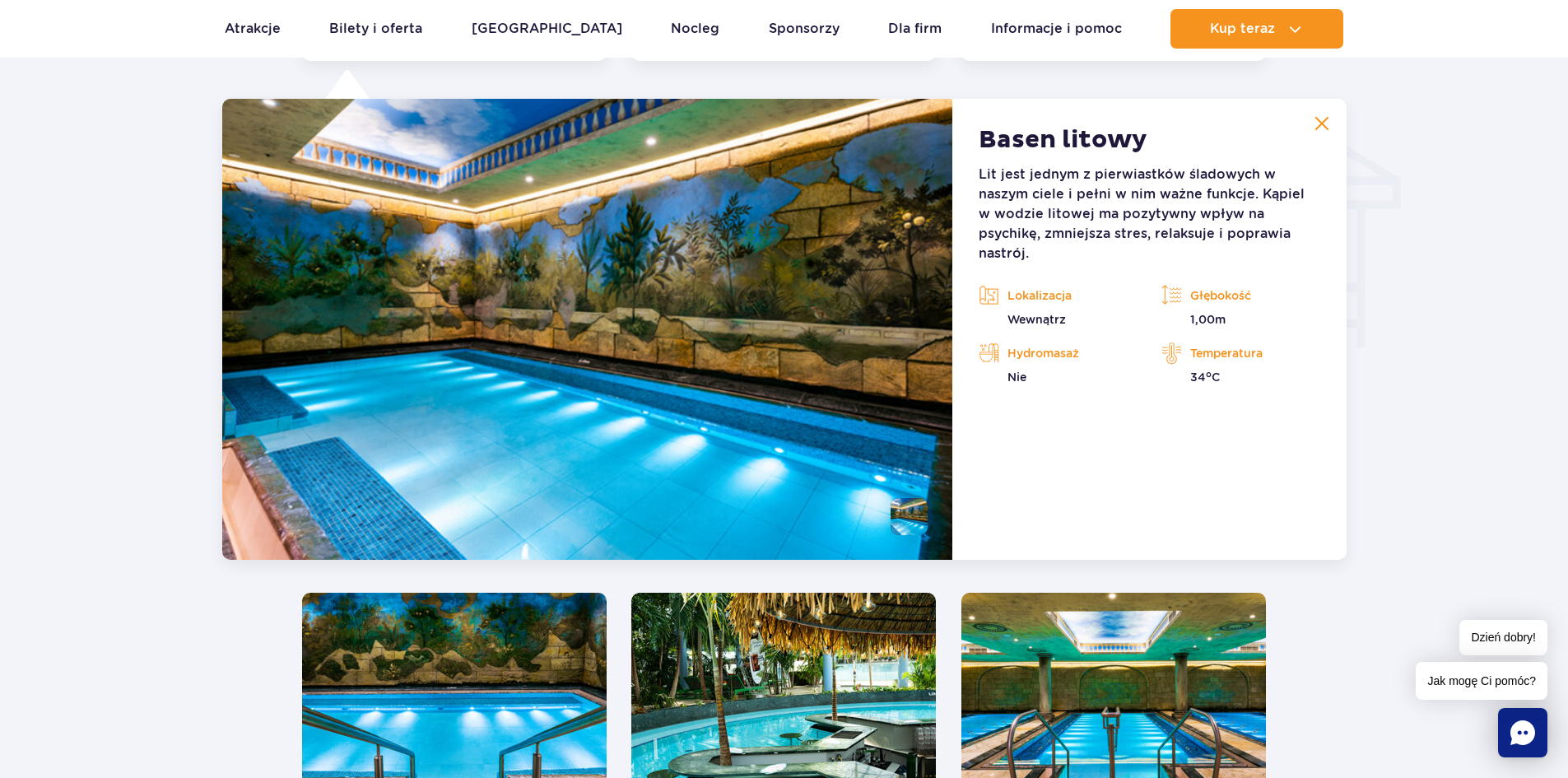
click at [1146, 216] on p "Lit jest jednym z pierwiastków śladowych w naszym ciele i pełni w nim ważne fun…" at bounding box center [1149, 214] width 341 height 99
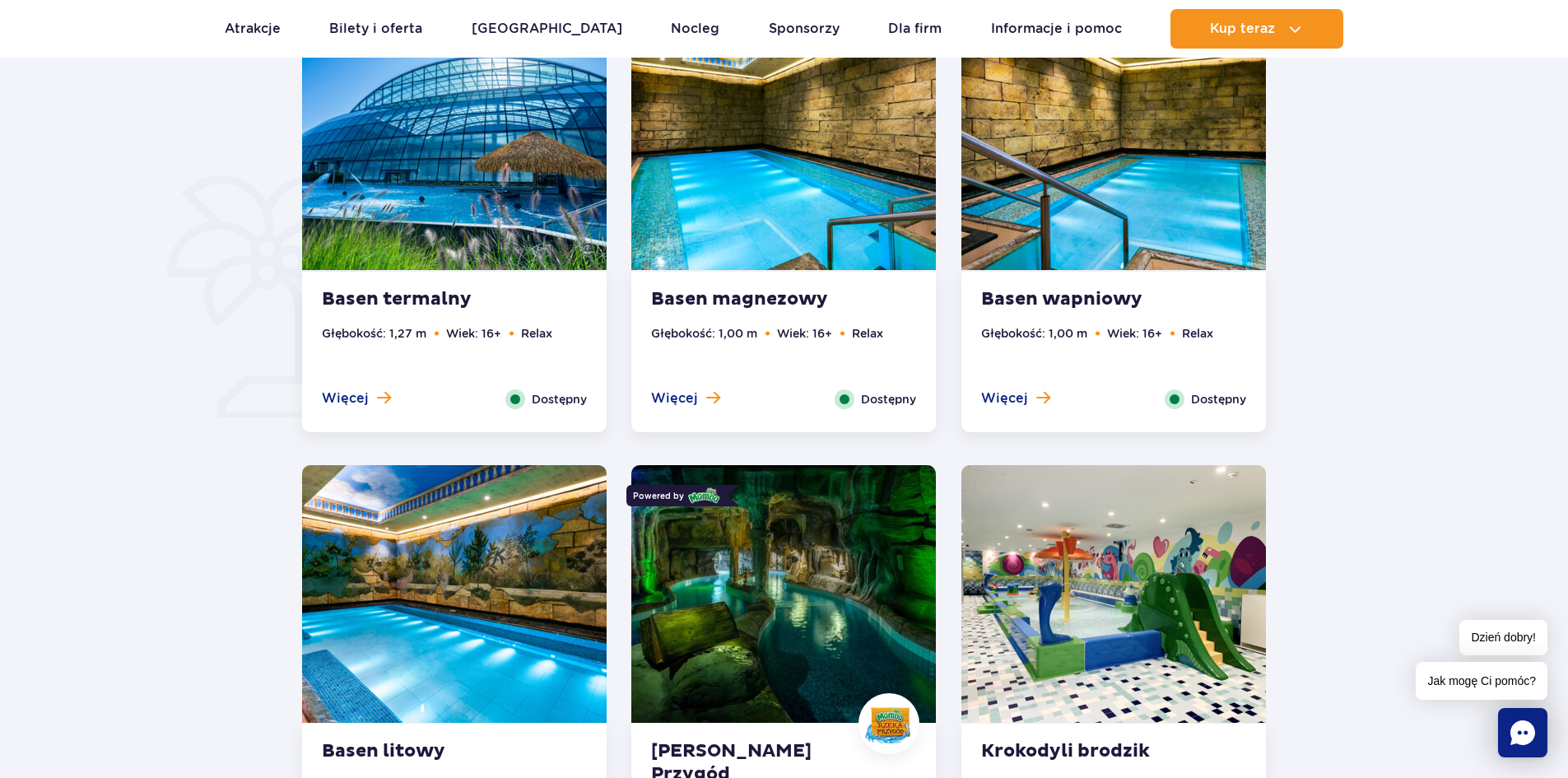
click at [1148, 210] on img at bounding box center [1114, 141] width 305 height 258
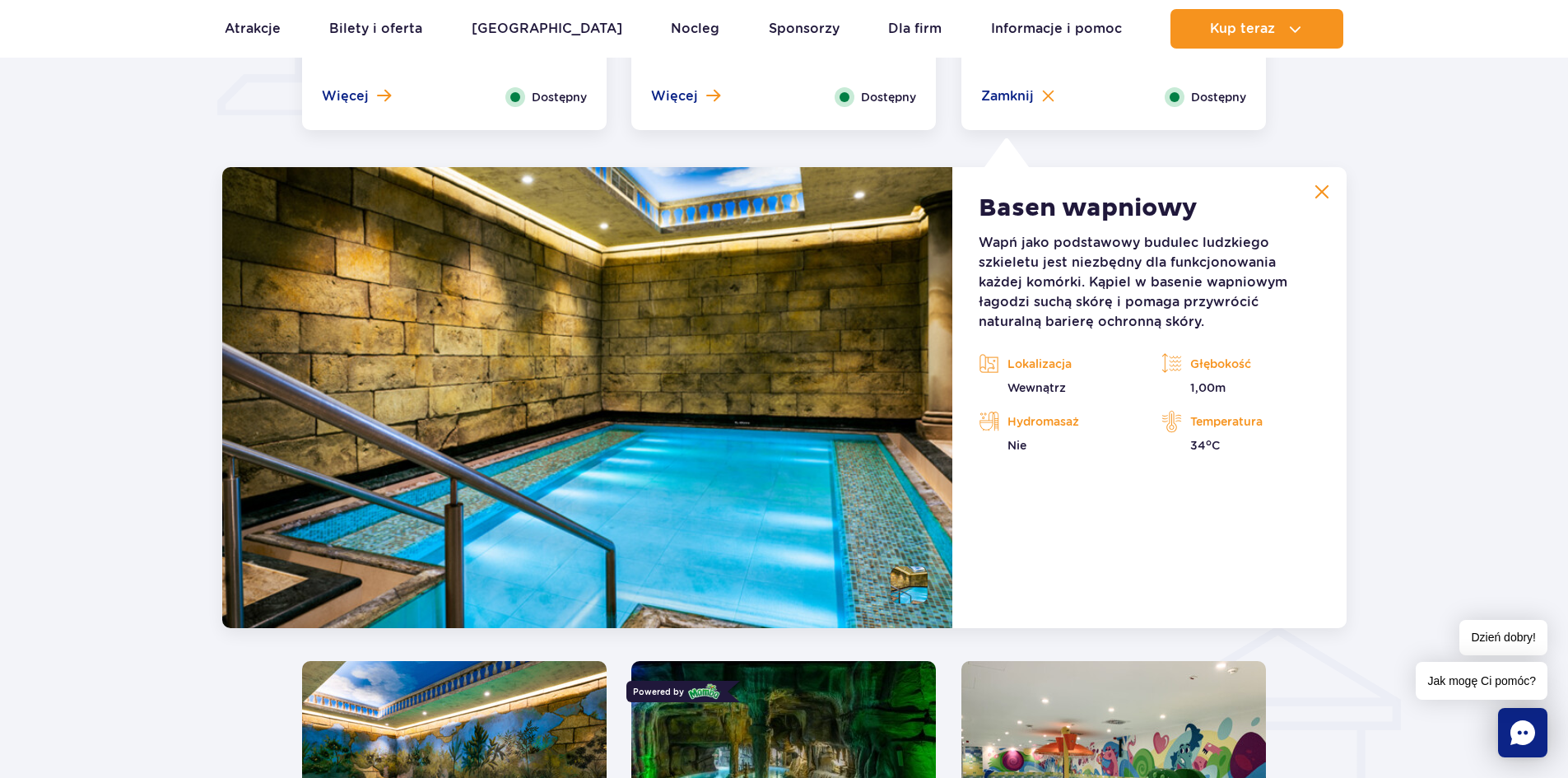
scroll to position [1531, 0]
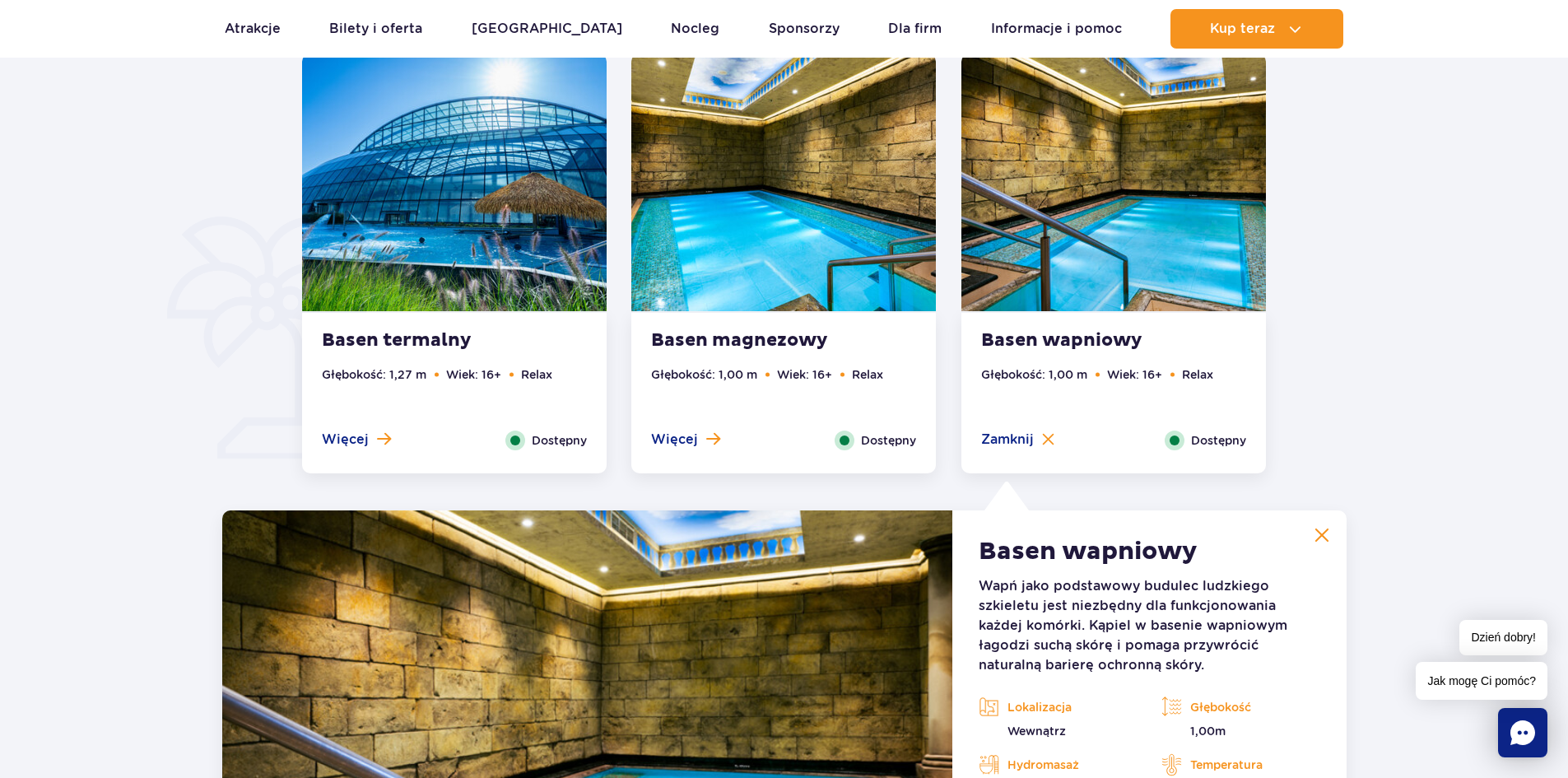
click at [733, 203] on img at bounding box center [783, 182] width 305 height 258
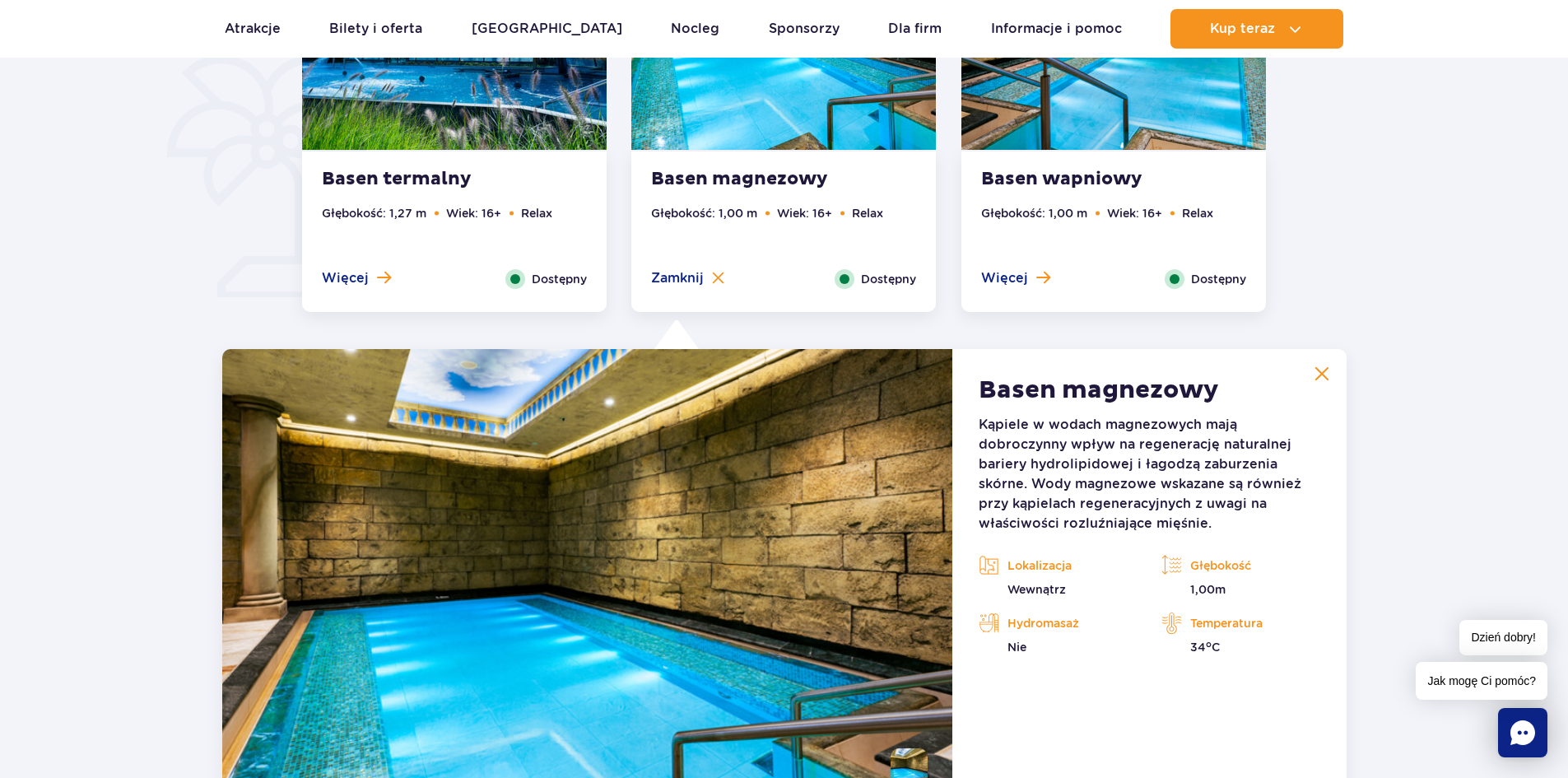
scroll to position [1201, 0]
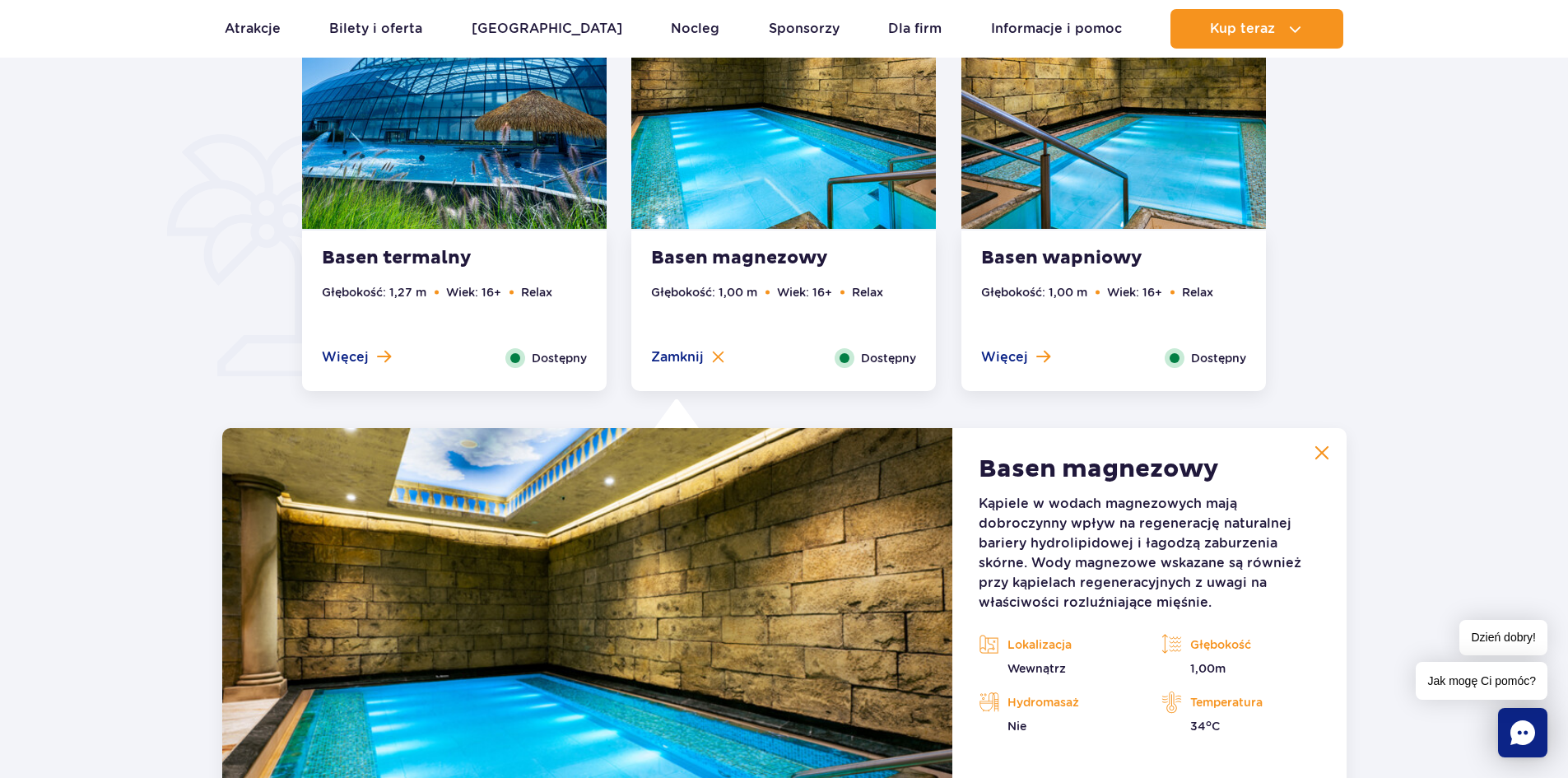
click at [449, 218] on img at bounding box center [454, 100] width 305 height 258
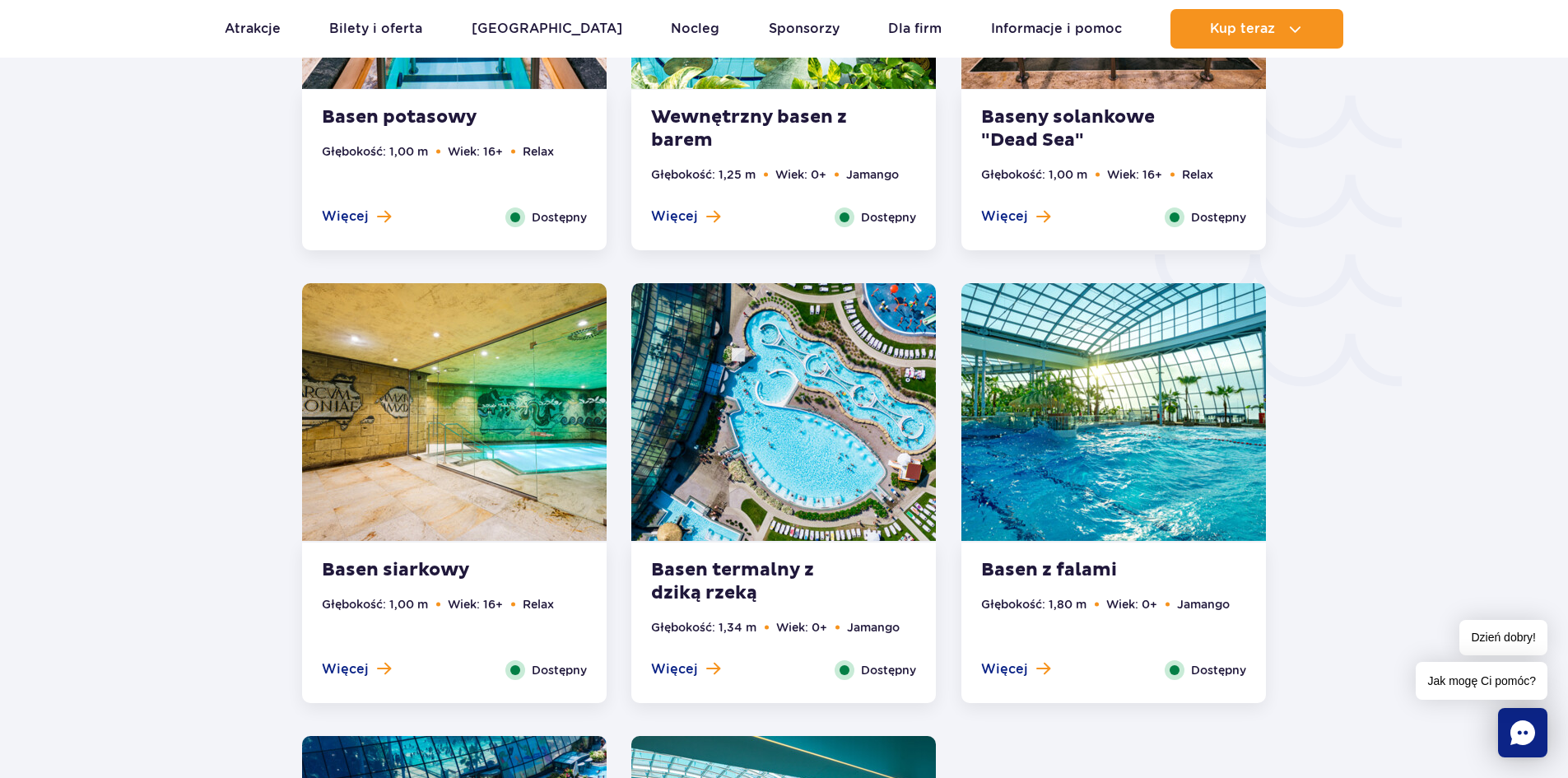
scroll to position [2436, 0]
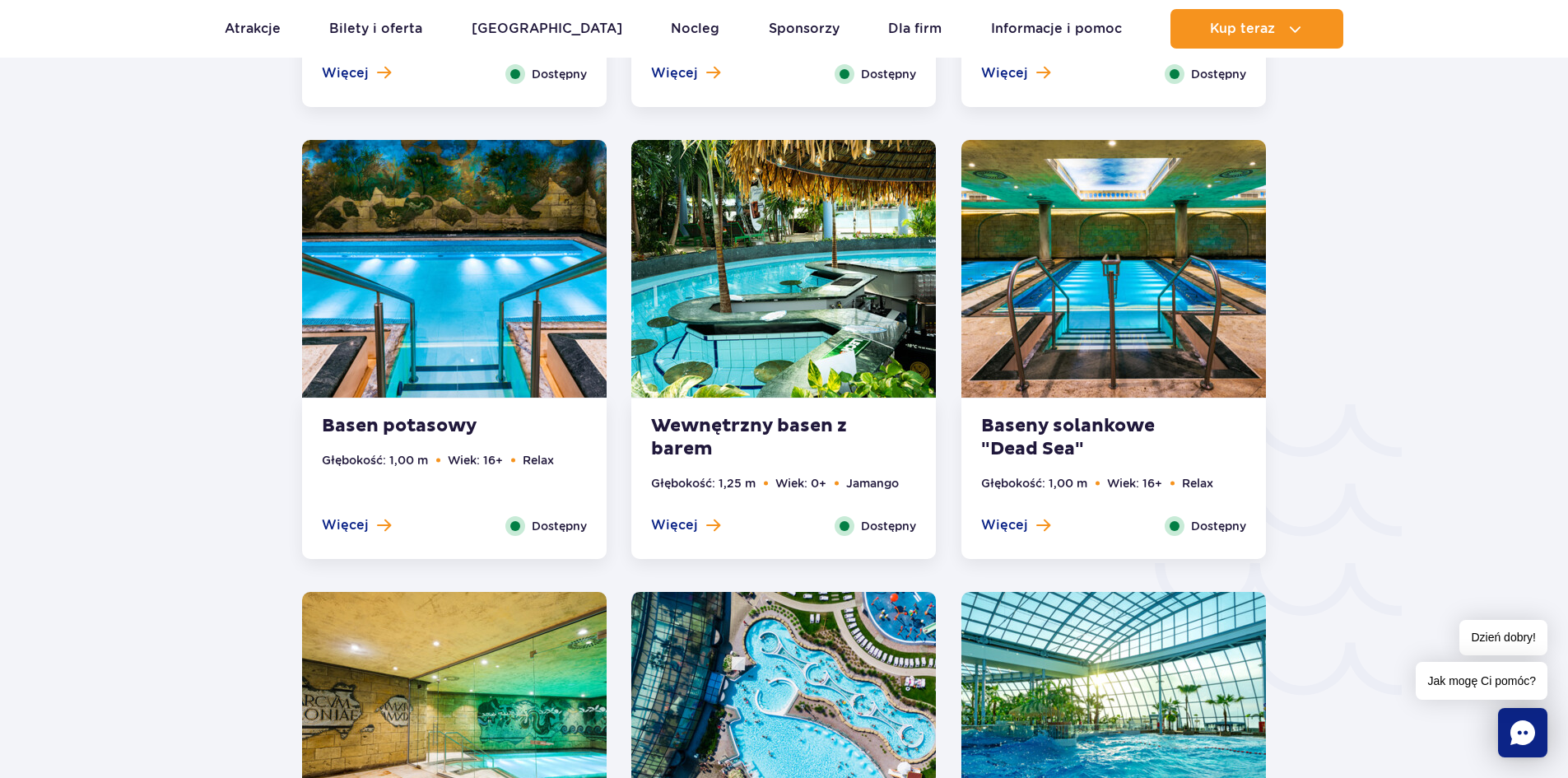
click at [718, 421] on strong "Wewnętrzny basen z barem" at bounding box center [750, 438] width 199 height 46
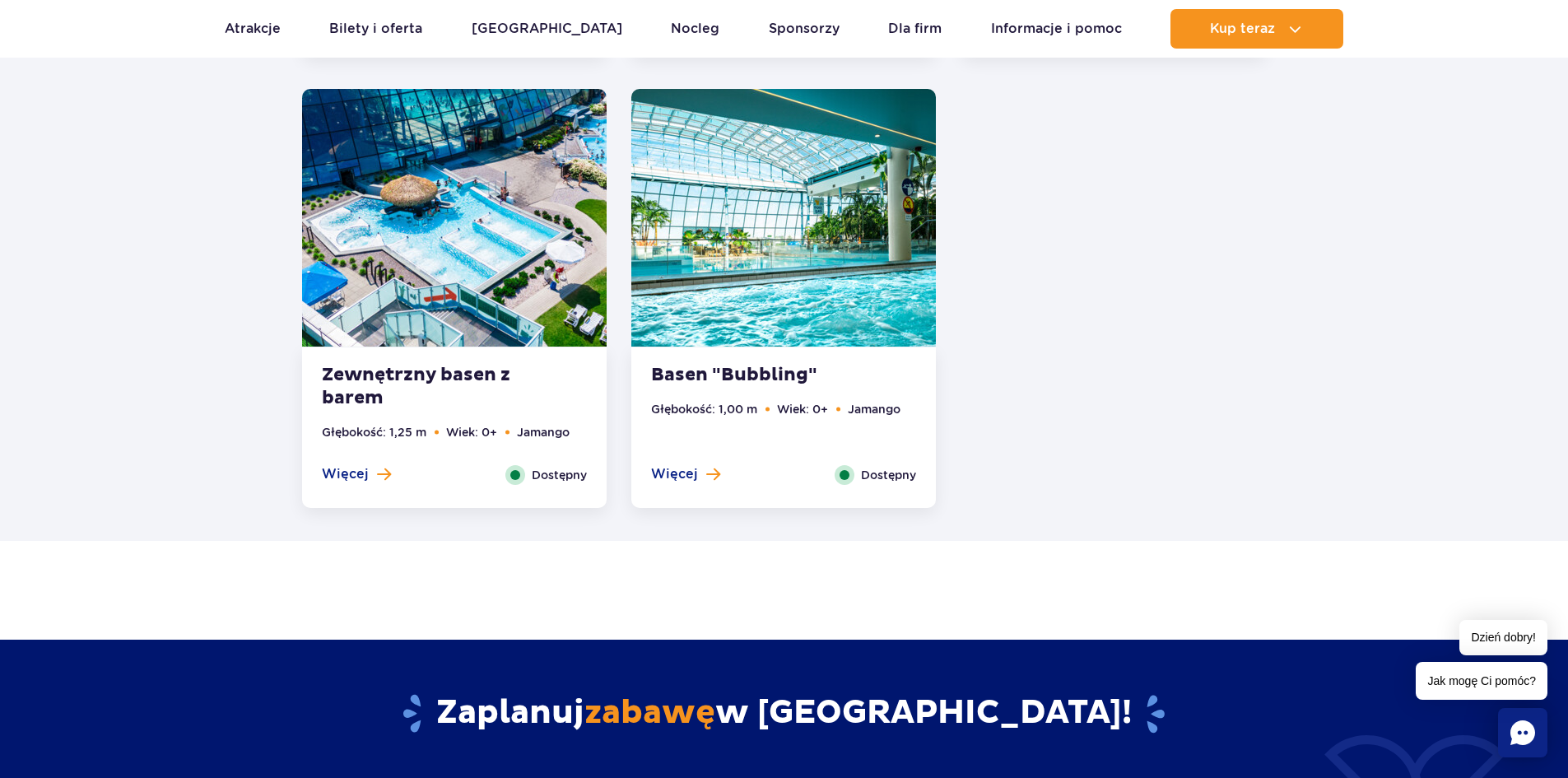
scroll to position [3341, 0]
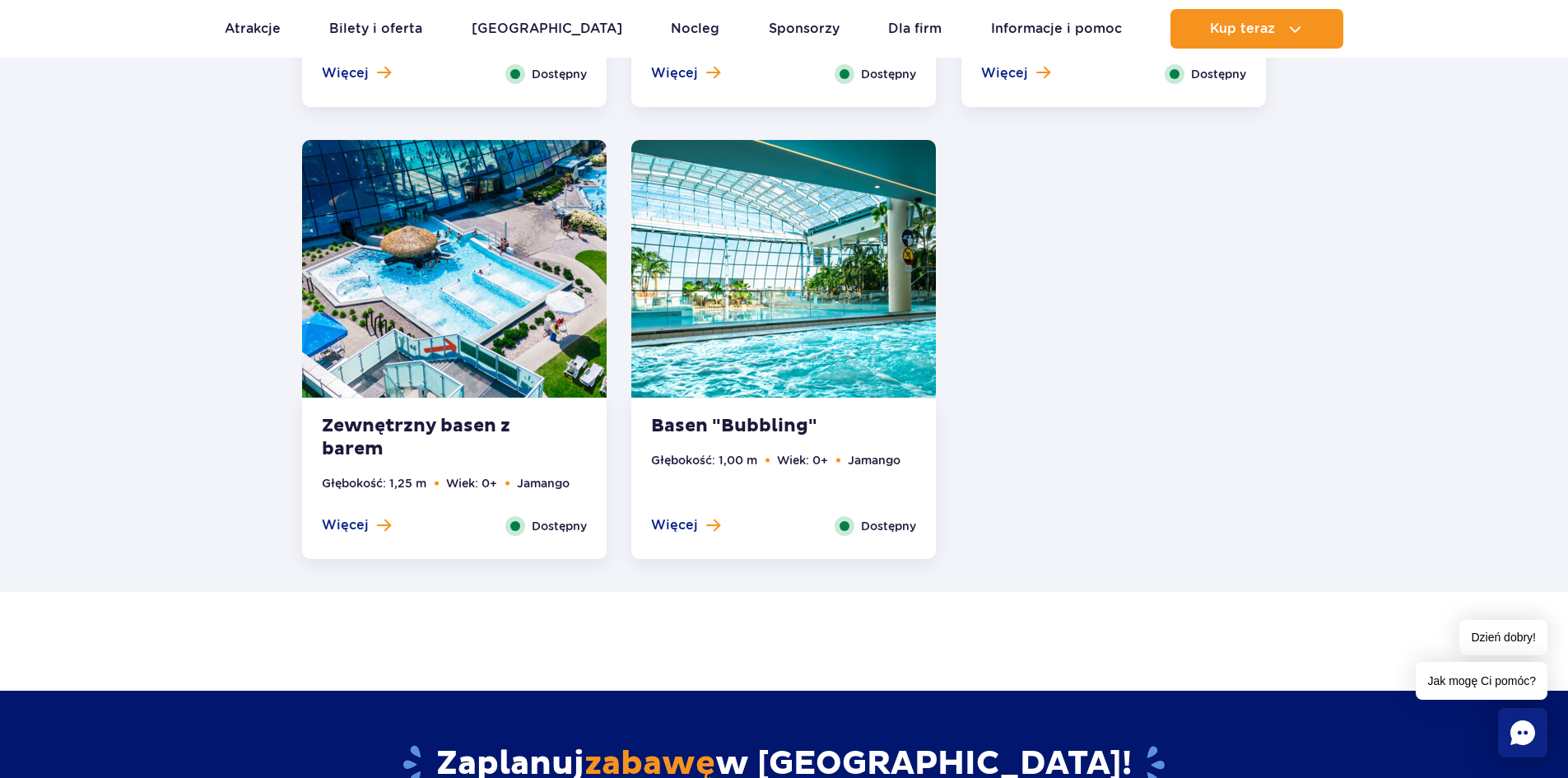
click at [767, 423] on strong "Basen "Bubbling"" at bounding box center [750, 426] width 199 height 23
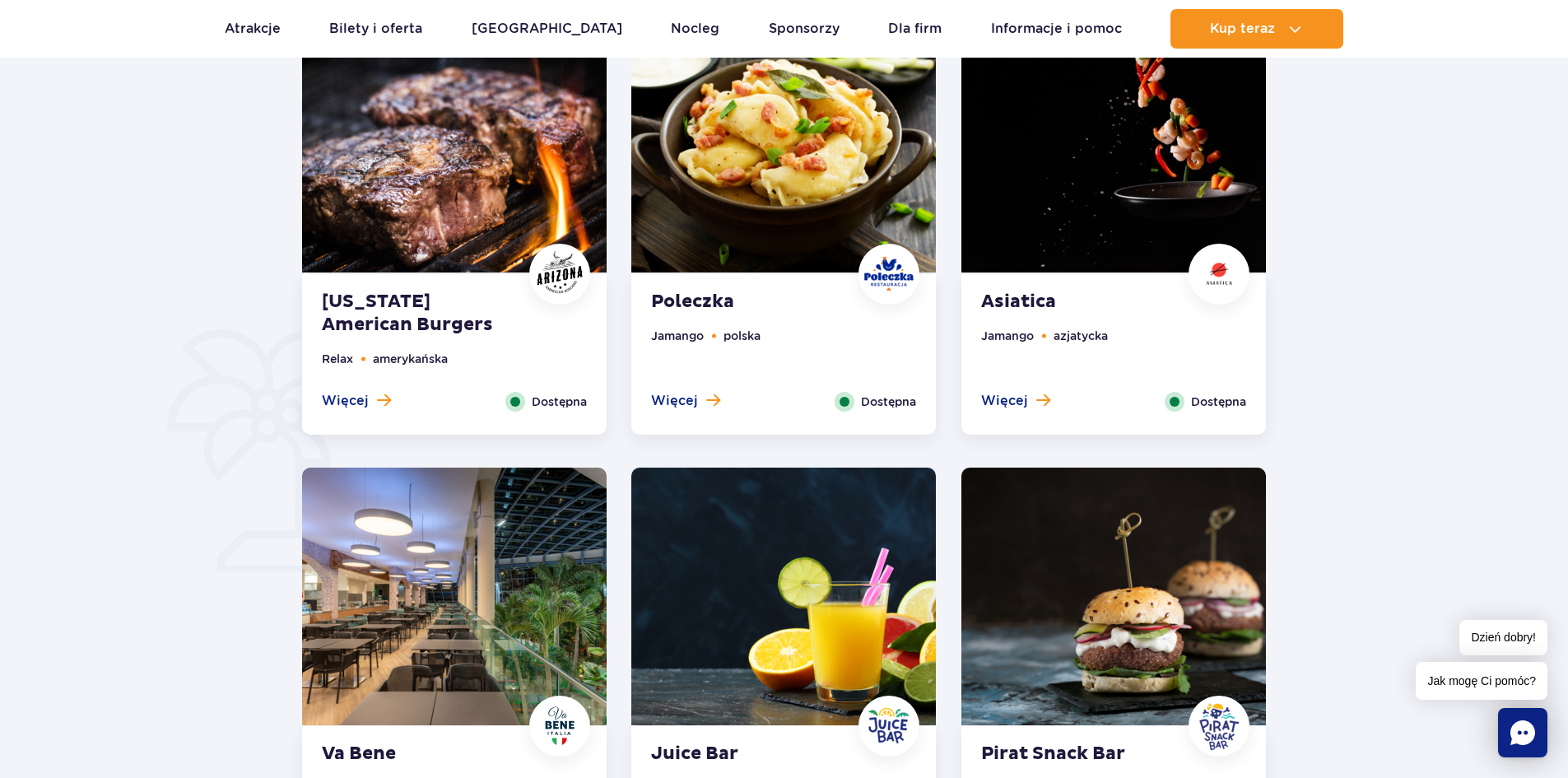
scroll to position [906, 0]
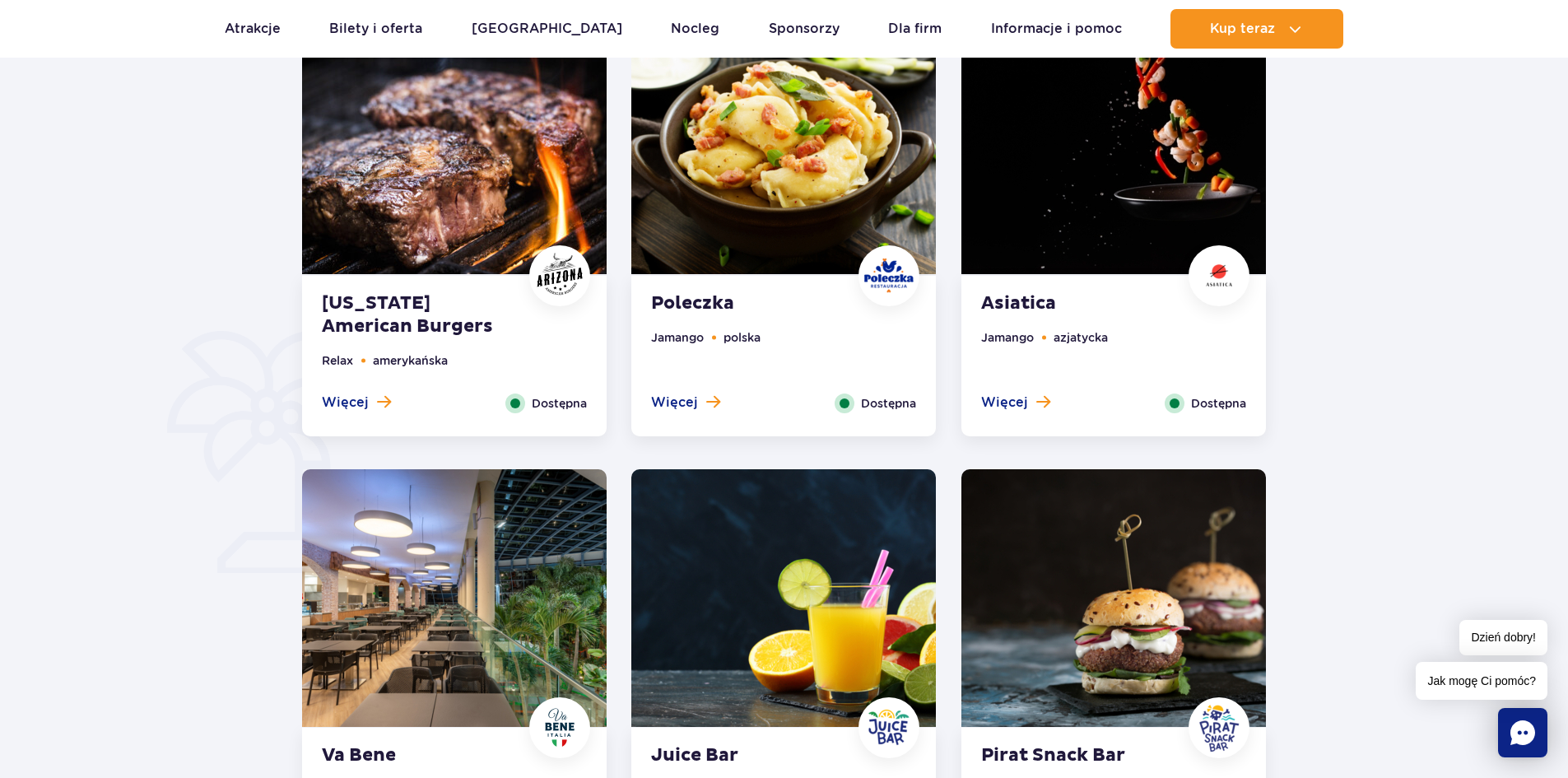
drag, startPoint x: 675, startPoint y: 398, endPoint x: 81, endPoint y: 373, distance: 594.5
click at [81, 373] on div at bounding box center [784, 373] width 1725 height 1096
click at [1016, 400] on span "Więcej" at bounding box center [1004, 403] width 47 height 18
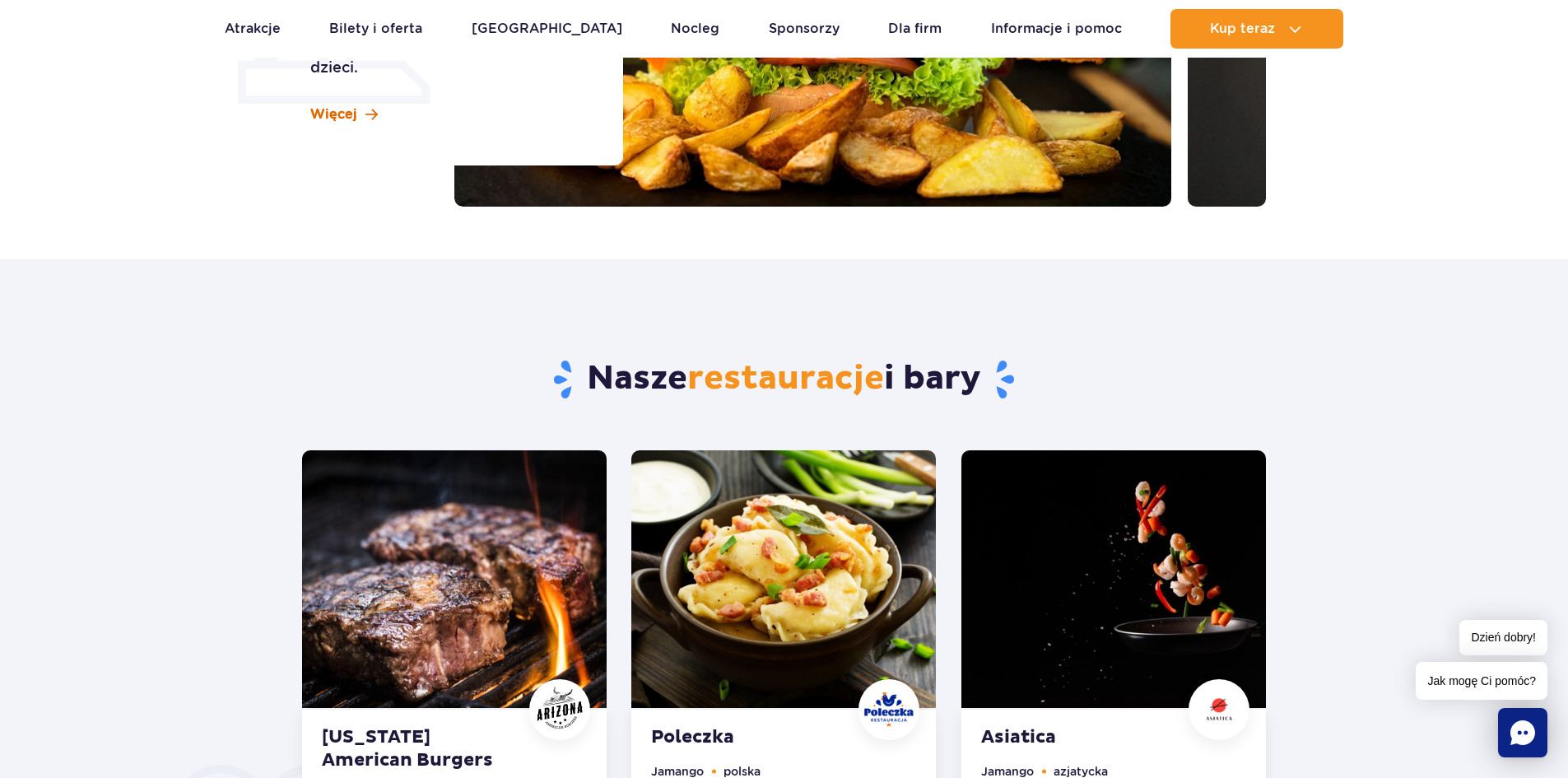
scroll to position [128, 0]
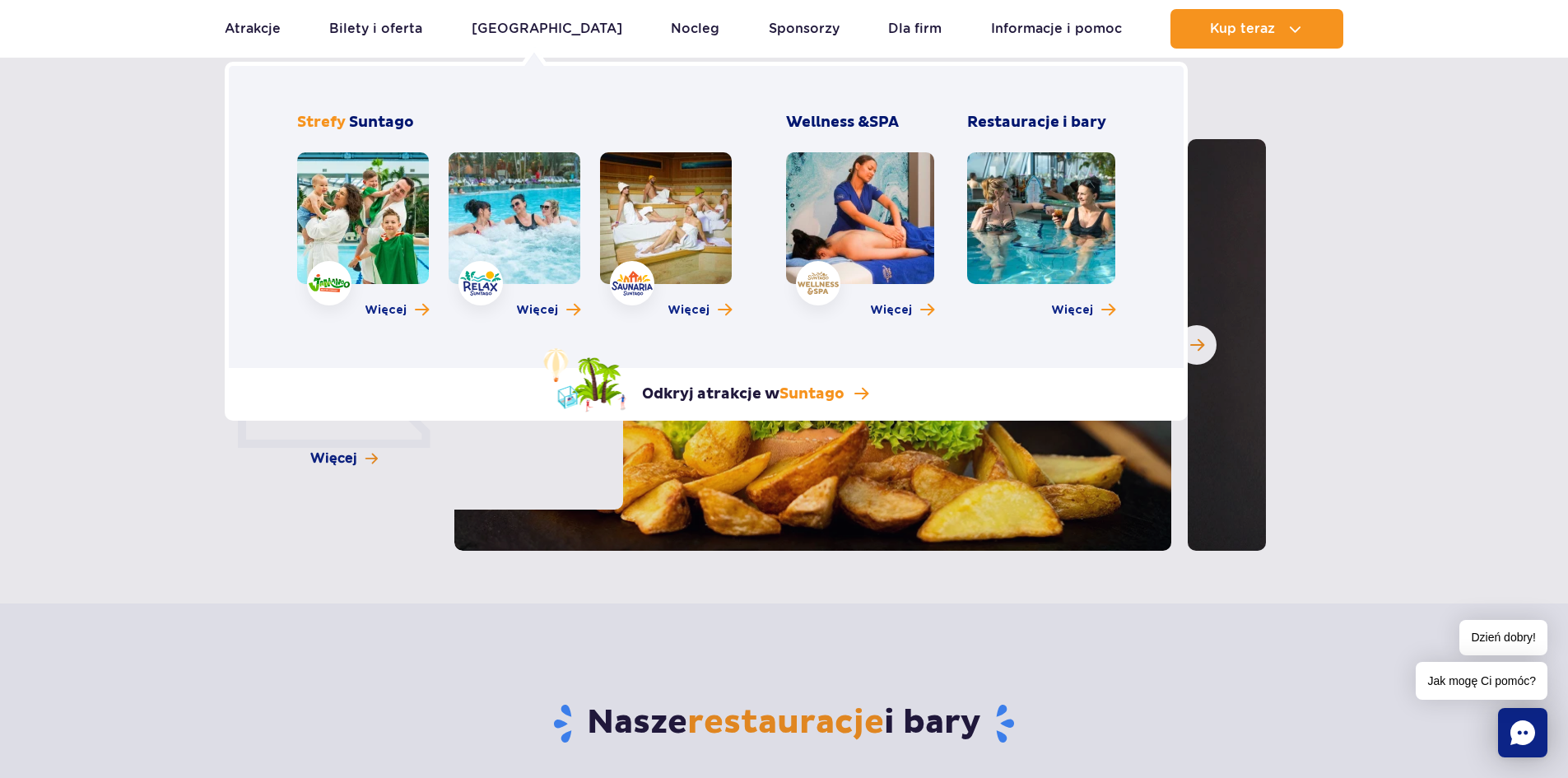
click at [372, 233] on link at bounding box center [363, 218] width 131 height 131
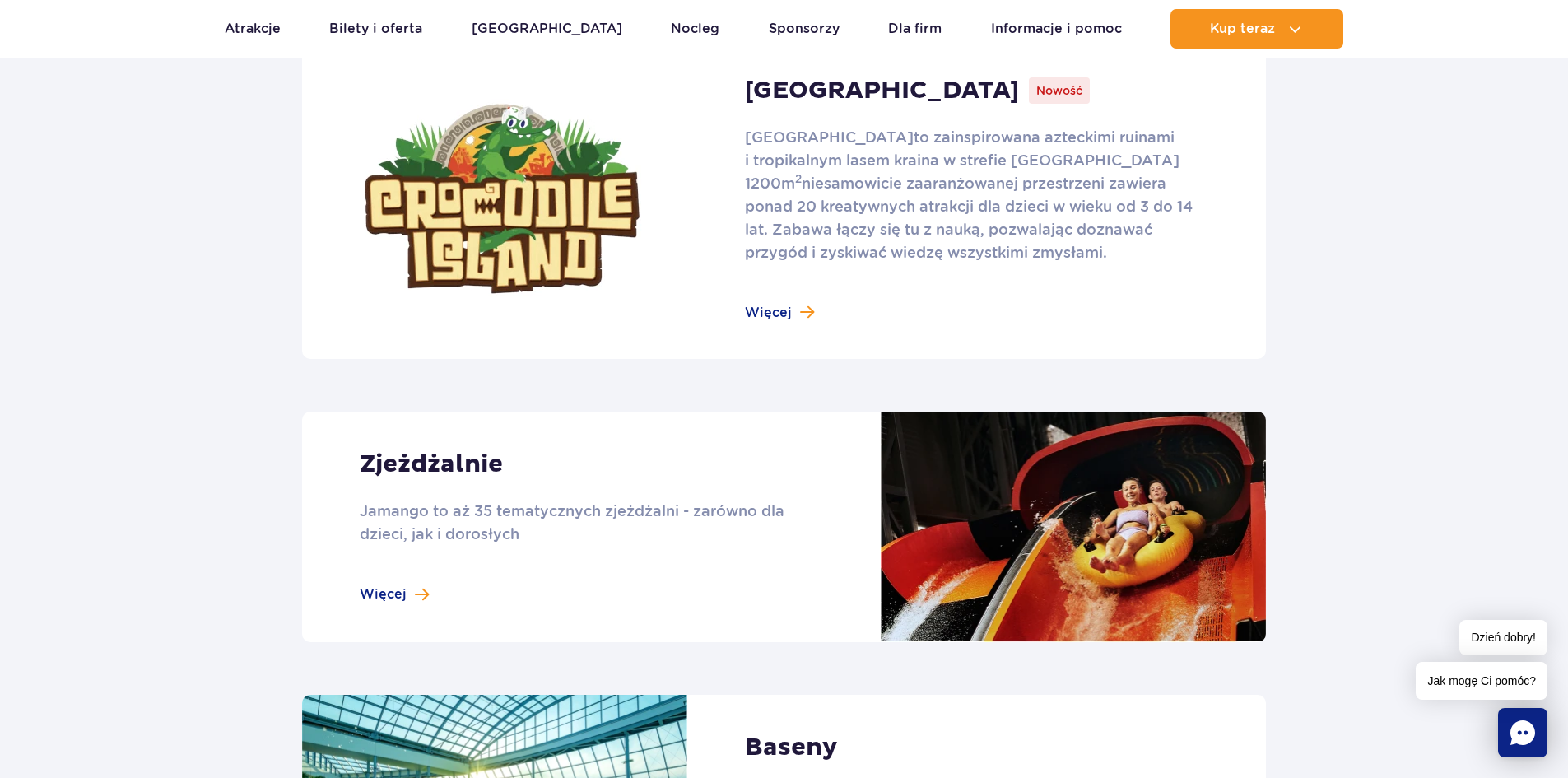
scroll to position [1152, 0]
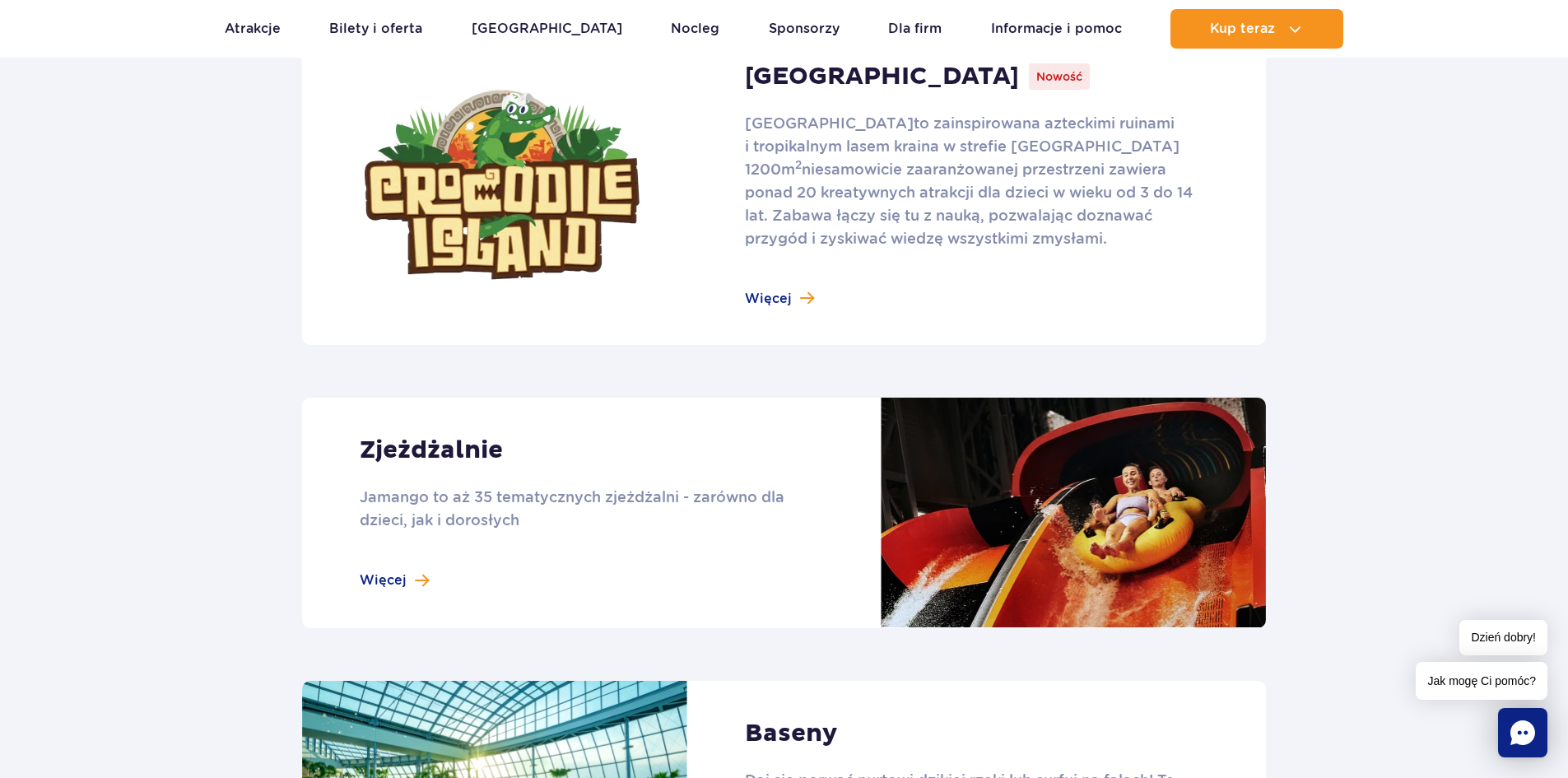
click at [373, 579] on link at bounding box center [783, 513] width 963 height 230
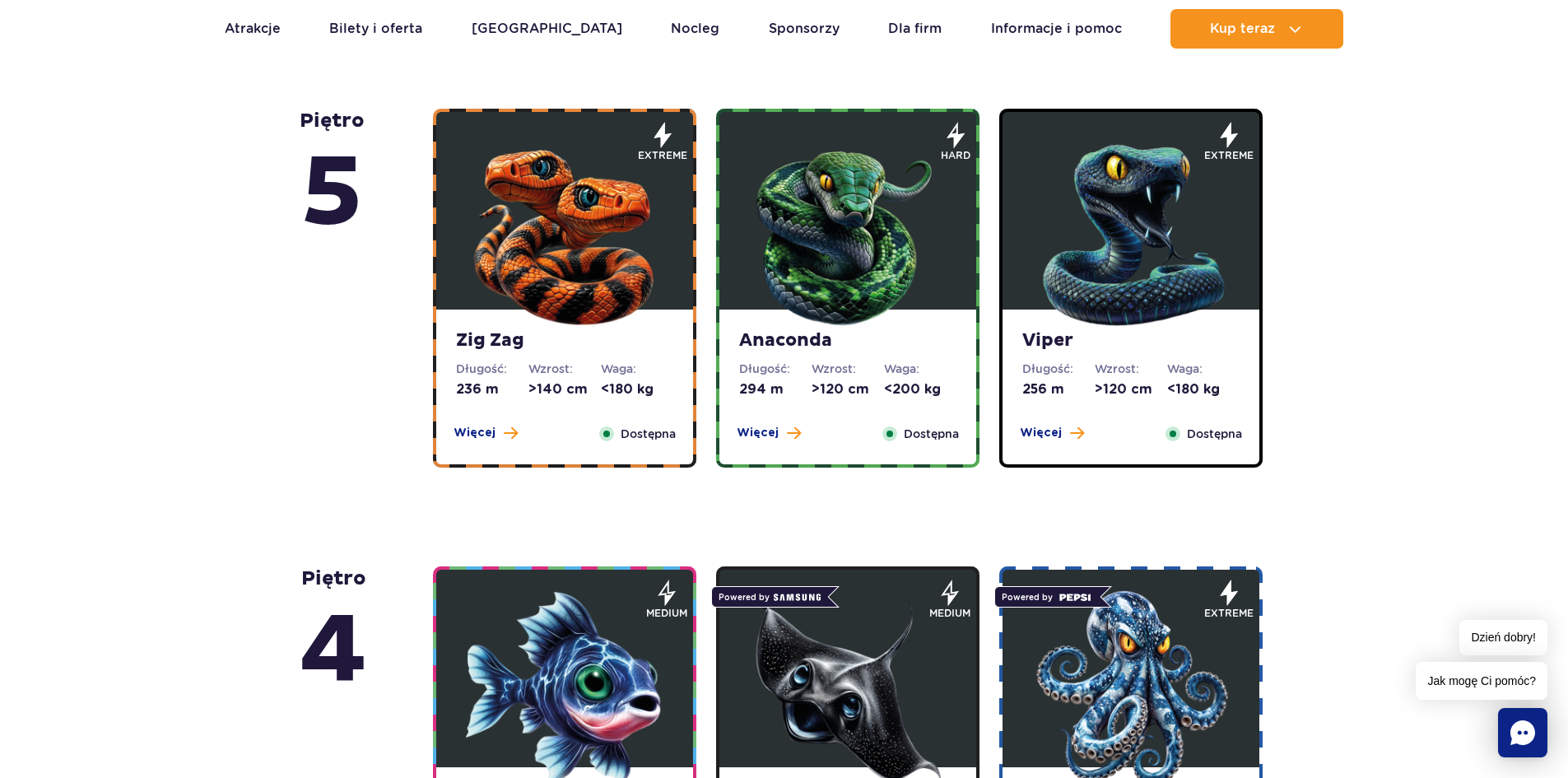
scroll to position [1071, 0]
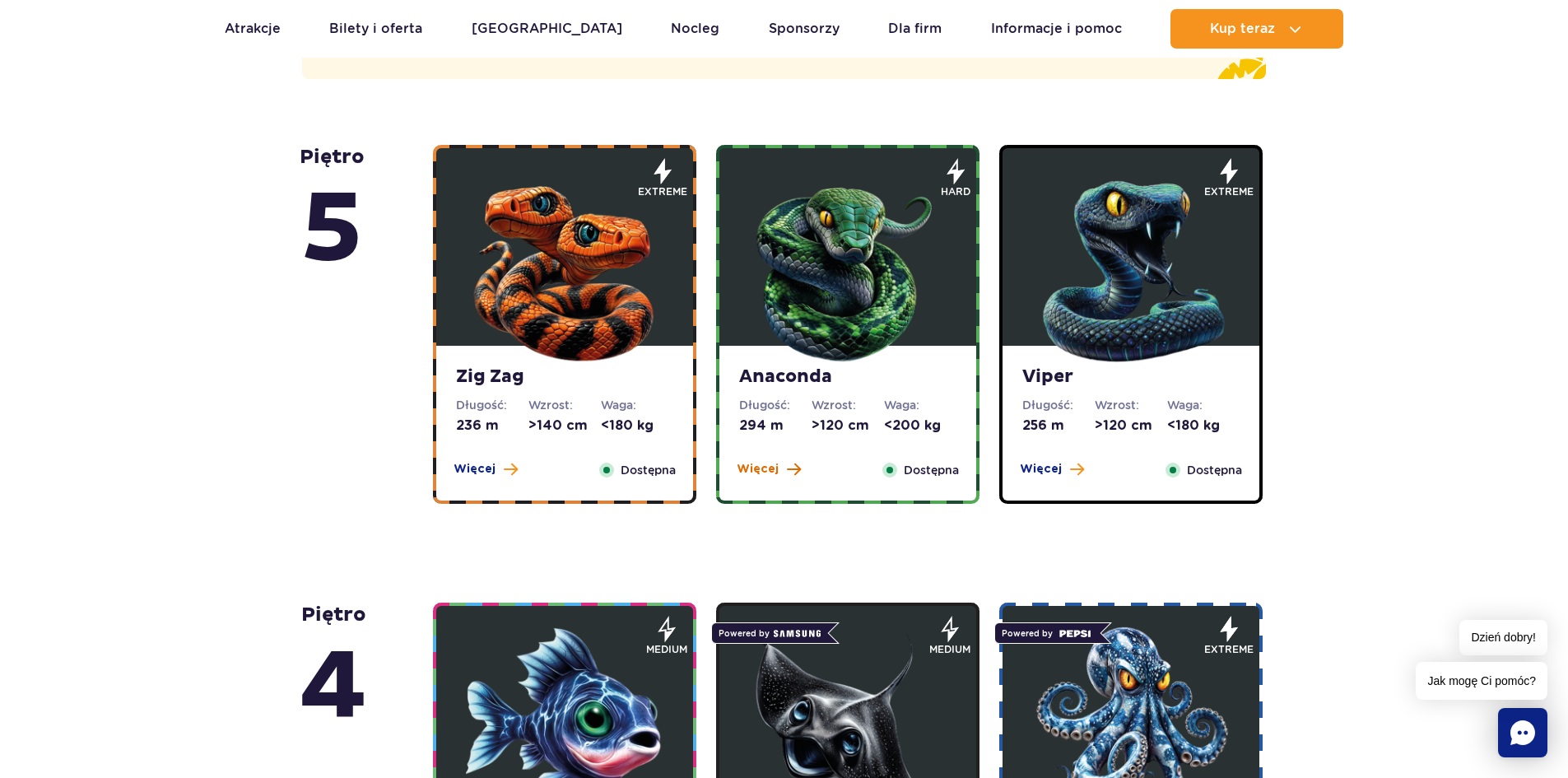
click at [757, 462] on span "Więcej" at bounding box center [758, 470] width 42 height 16
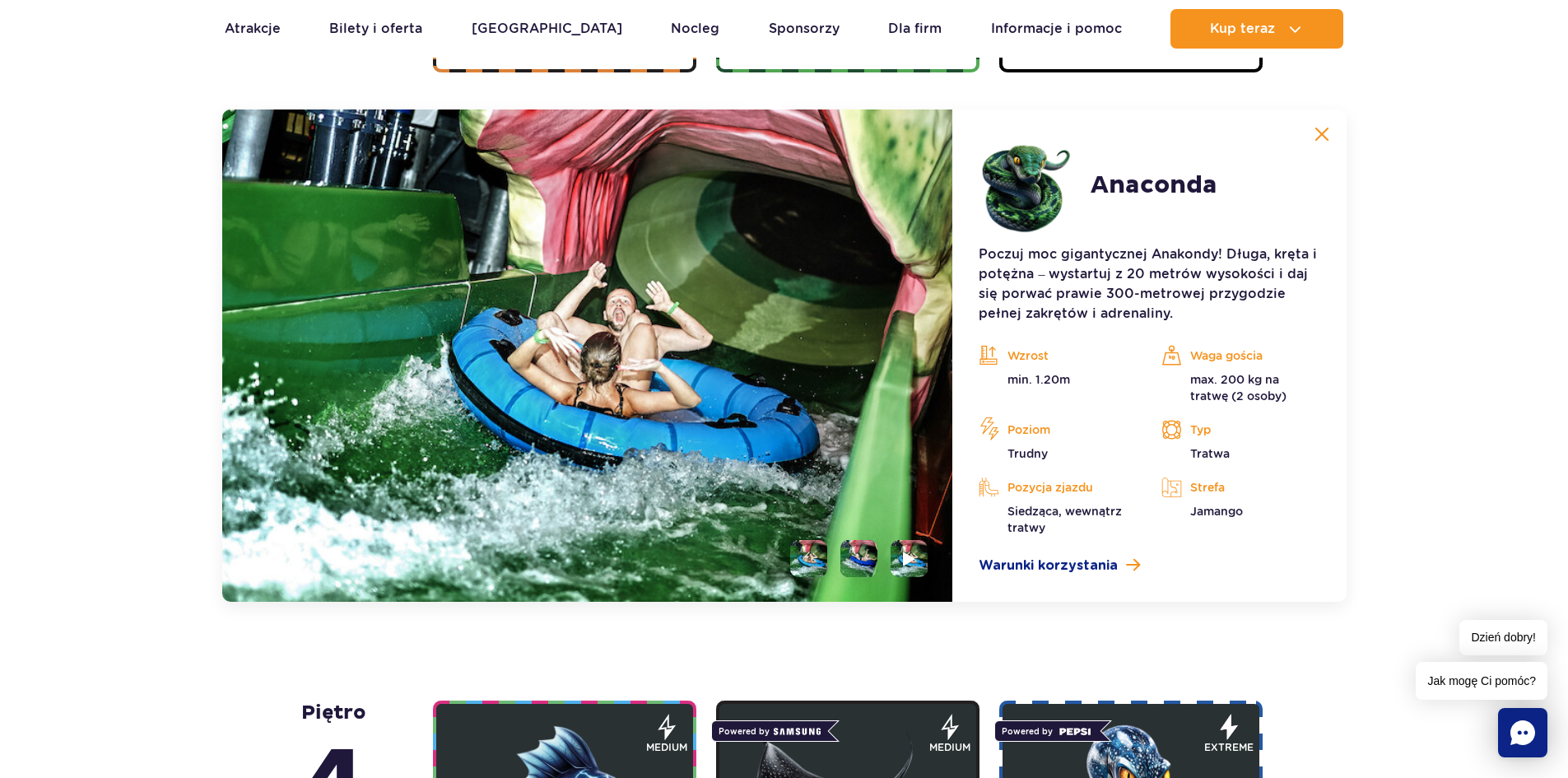
scroll to position [1512, 0]
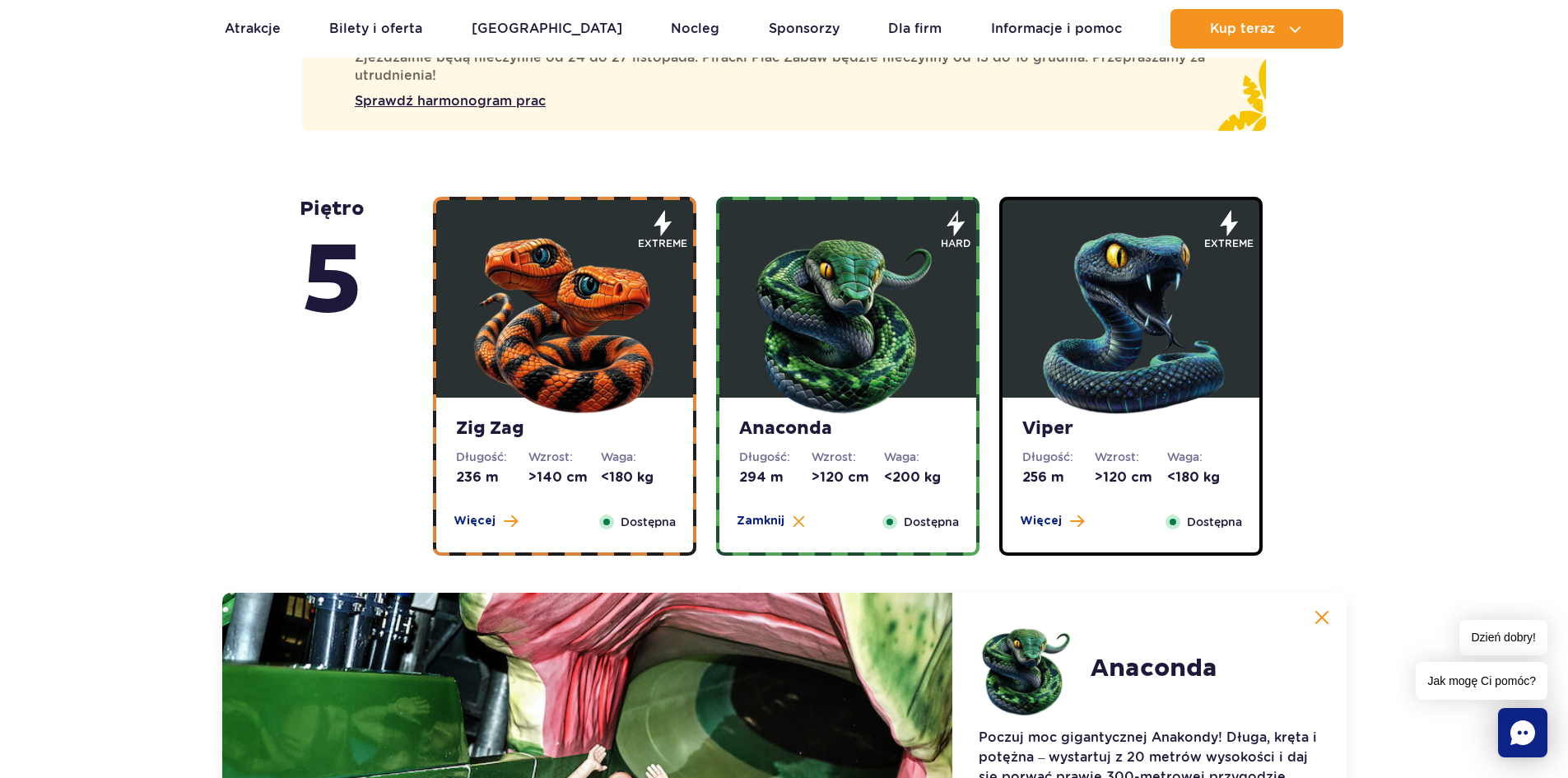
click at [1102, 343] on img at bounding box center [1131, 319] width 198 height 198
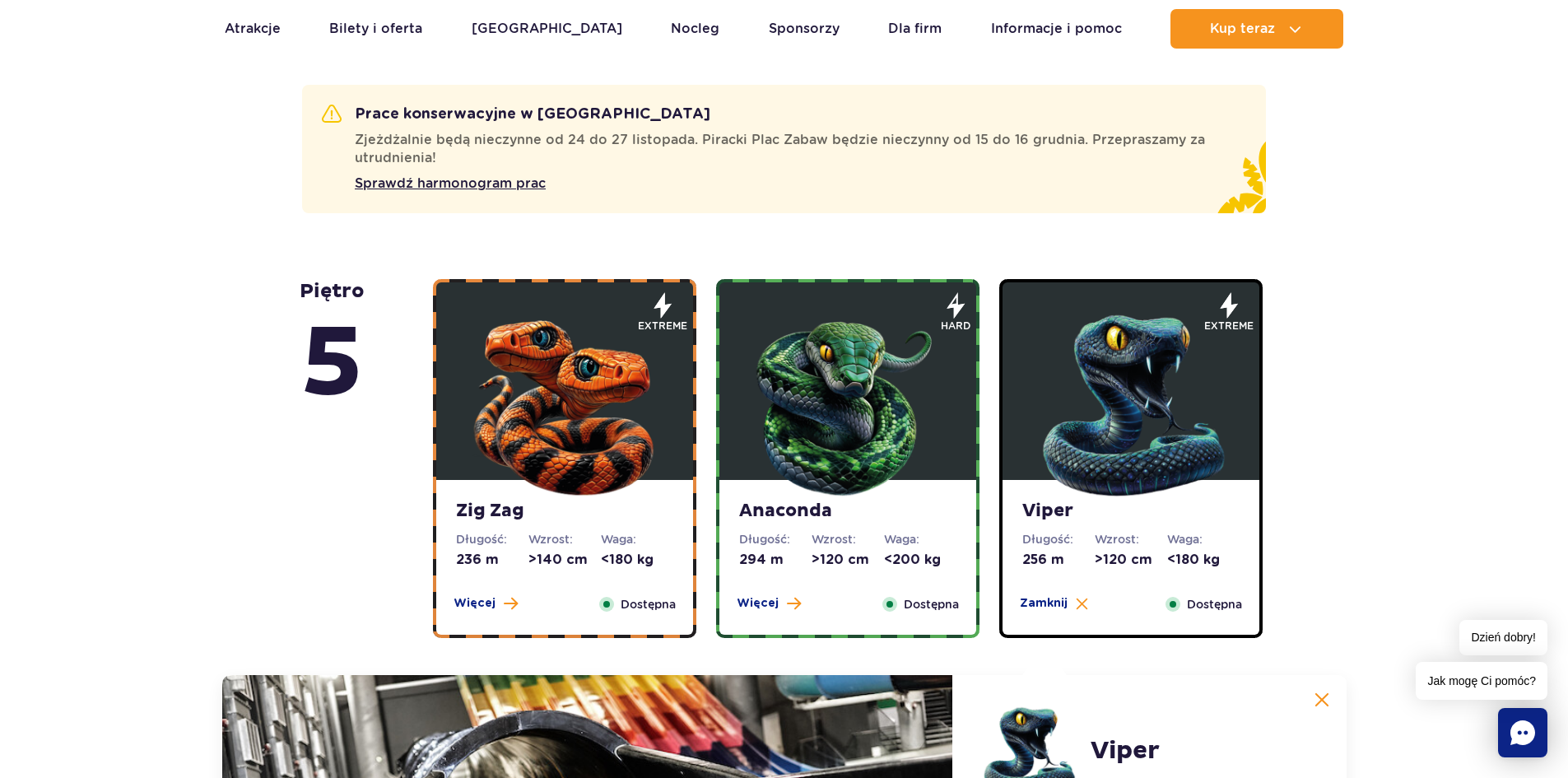
click at [634, 413] on img at bounding box center [565, 402] width 198 height 198
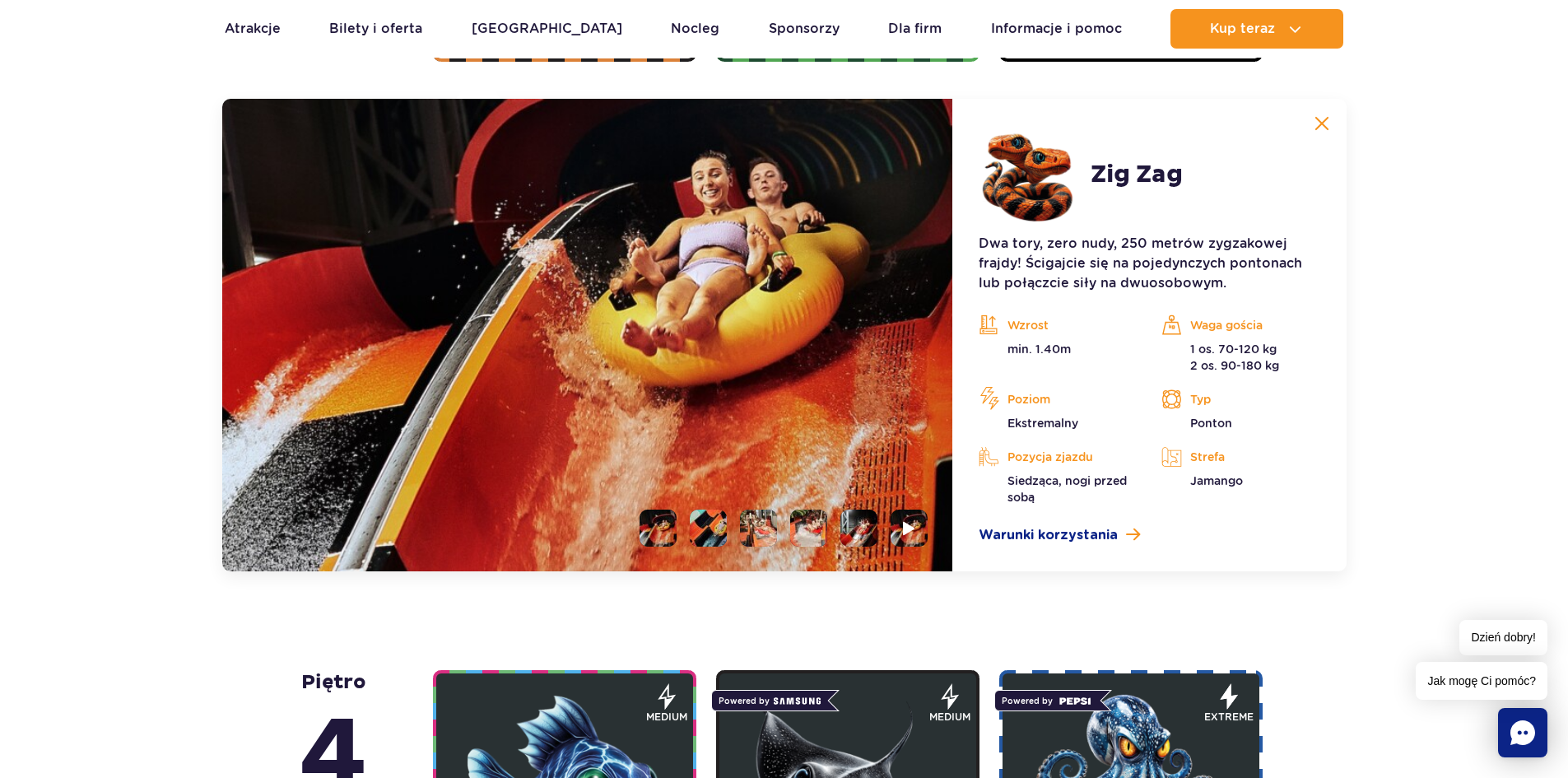
click at [721, 515] on li at bounding box center [708, 528] width 37 height 37
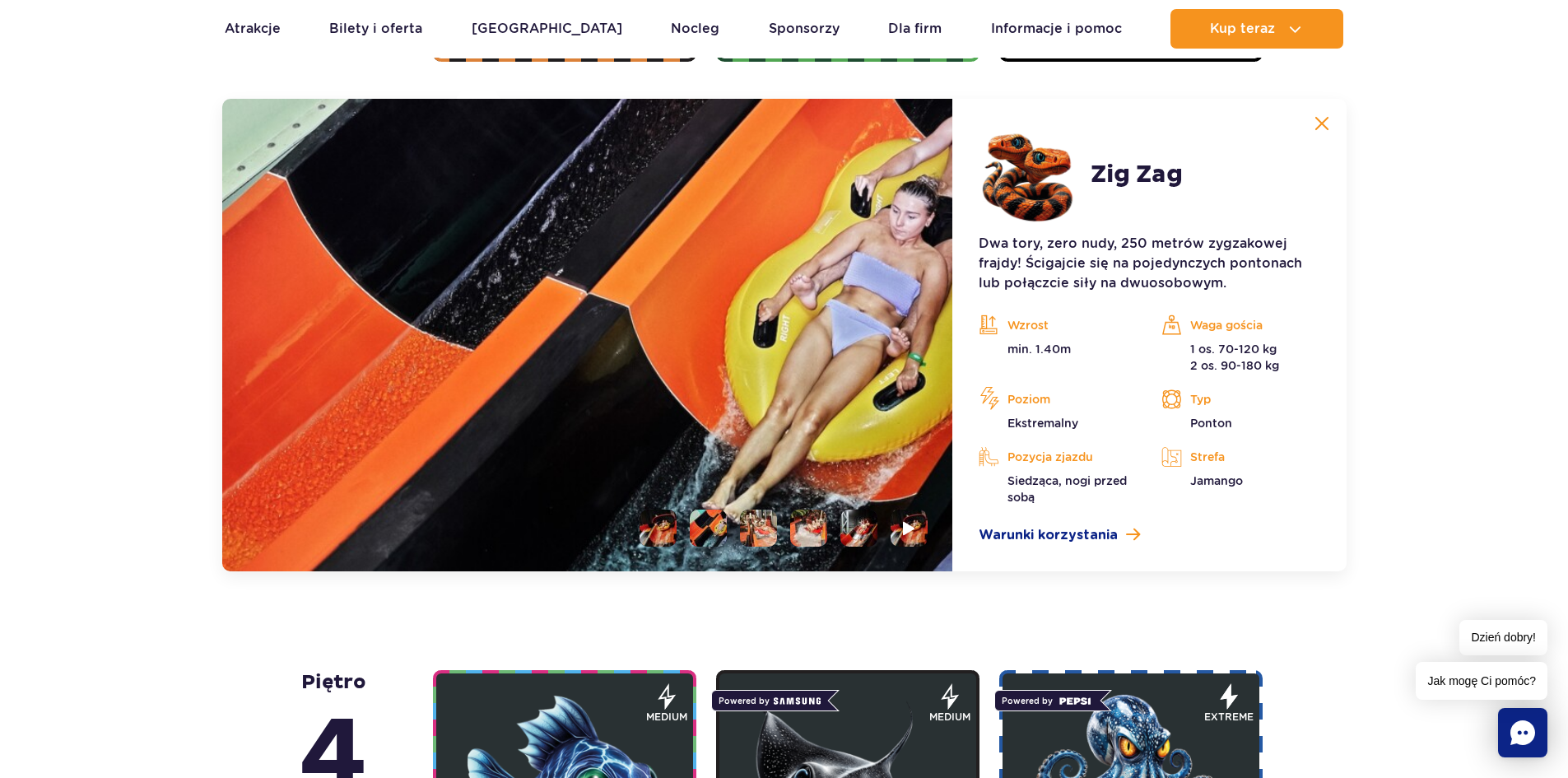
click at [757, 529] on li at bounding box center [758, 528] width 37 height 37
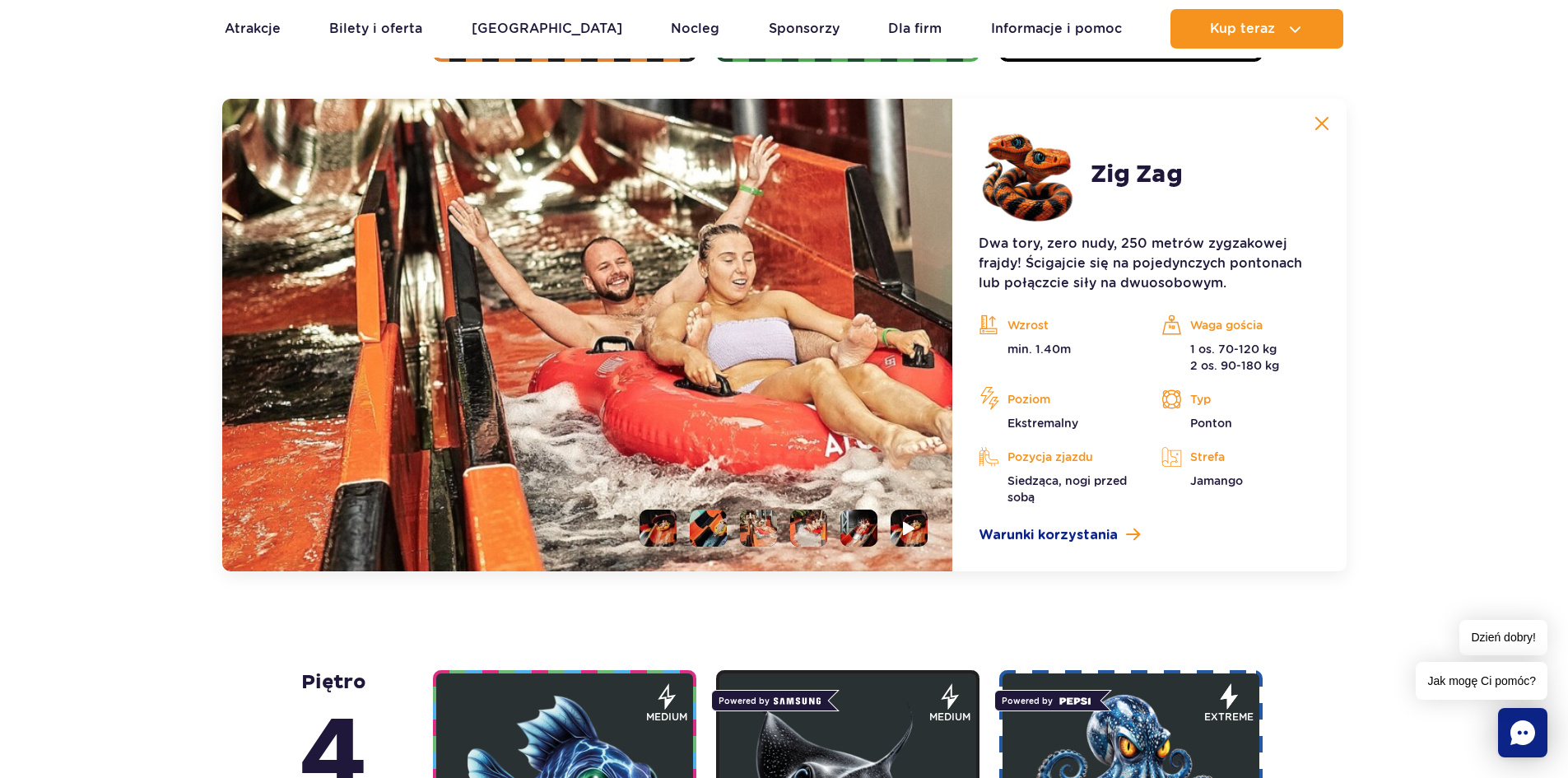
click at [812, 520] on li at bounding box center [808, 528] width 37 height 37
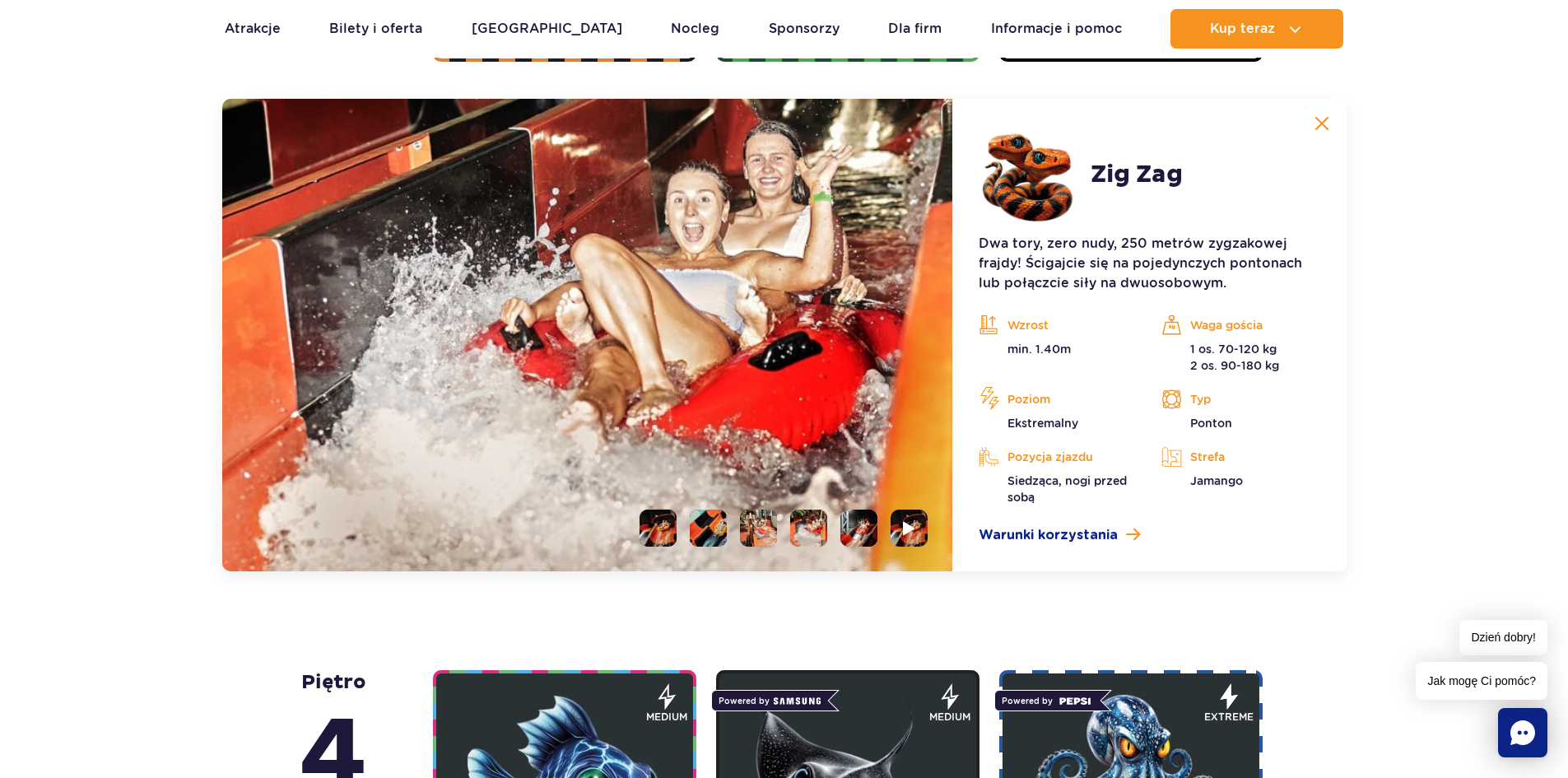
click at [859, 523] on li at bounding box center [858, 528] width 37 height 37
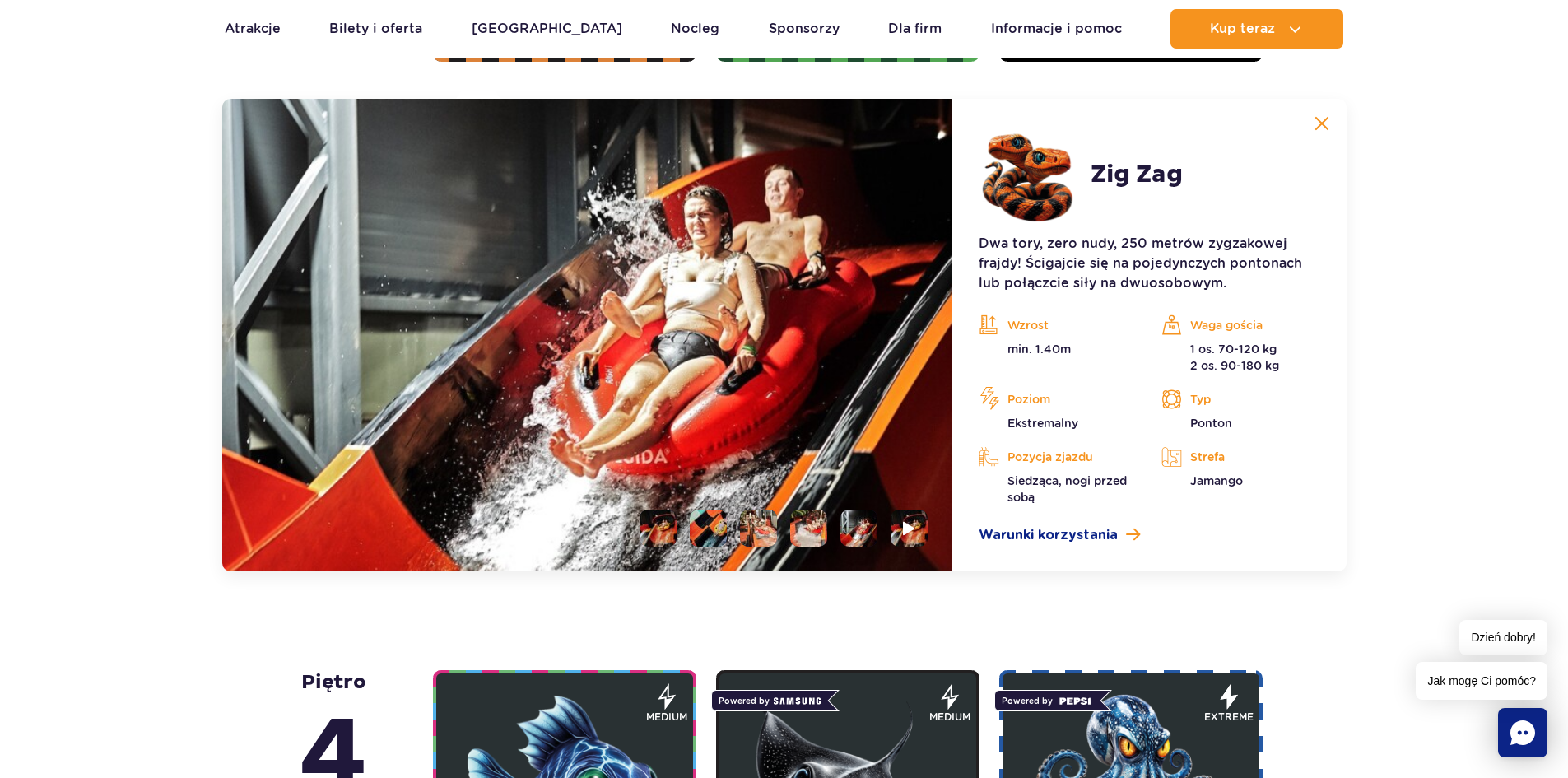
click at [931, 523] on img at bounding box center [587, 335] width 731 height 472
click at [915, 528] on img at bounding box center [909, 528] width 15 height 19
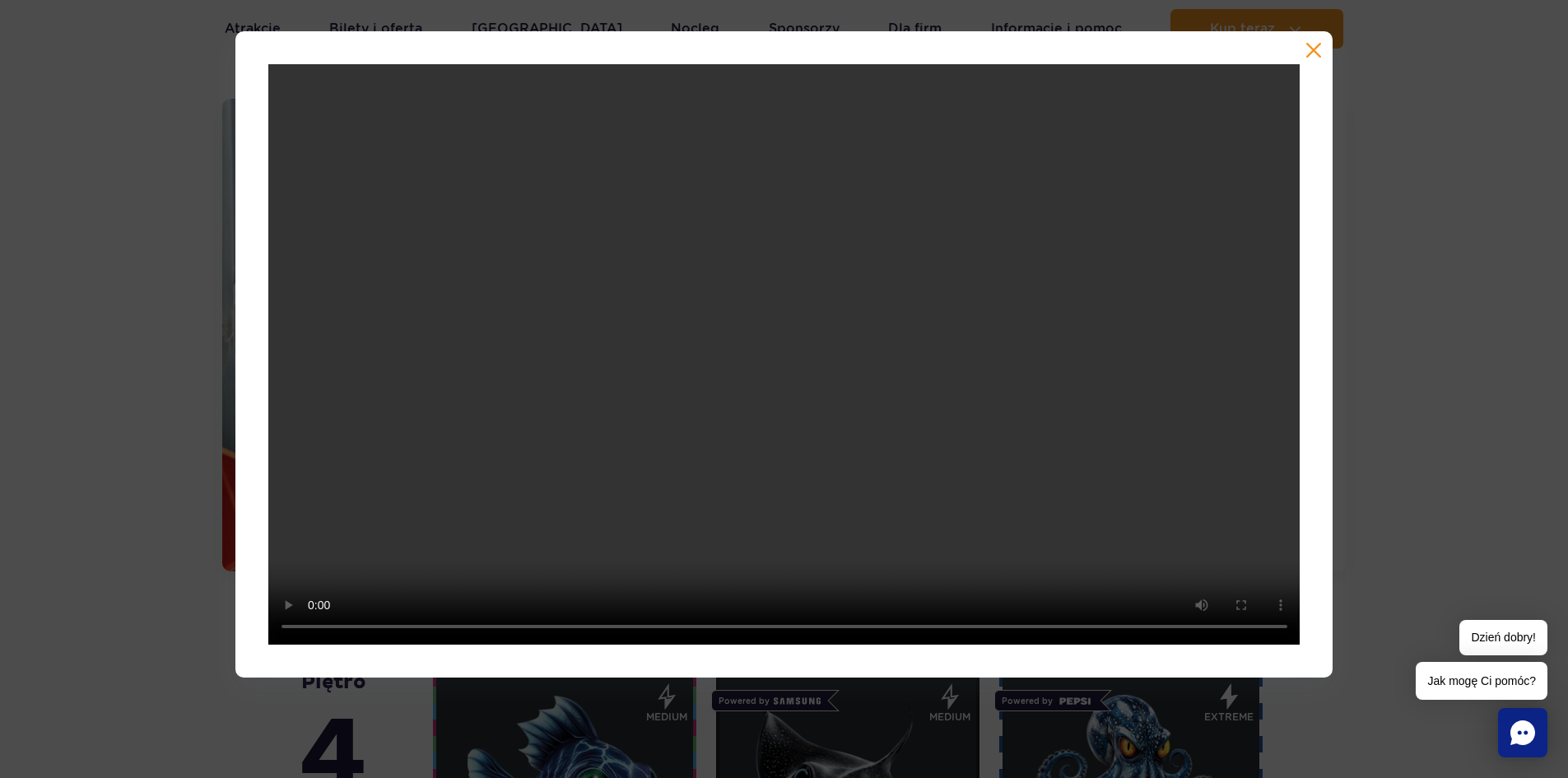
click at [230, 413] on div at bounding box center [784, 355] width 1568 height 647
click at [164, 425] on div at bounding box center [784, 355] width 1568 height 647
drag, startPoint x: 1319, startPoint y: 45, endPoint x: 1330, endPoint y: 63, distance: 21.1
click at [1321, 45] on button "button" at bounding box center [1313, 50] width 16 height 16
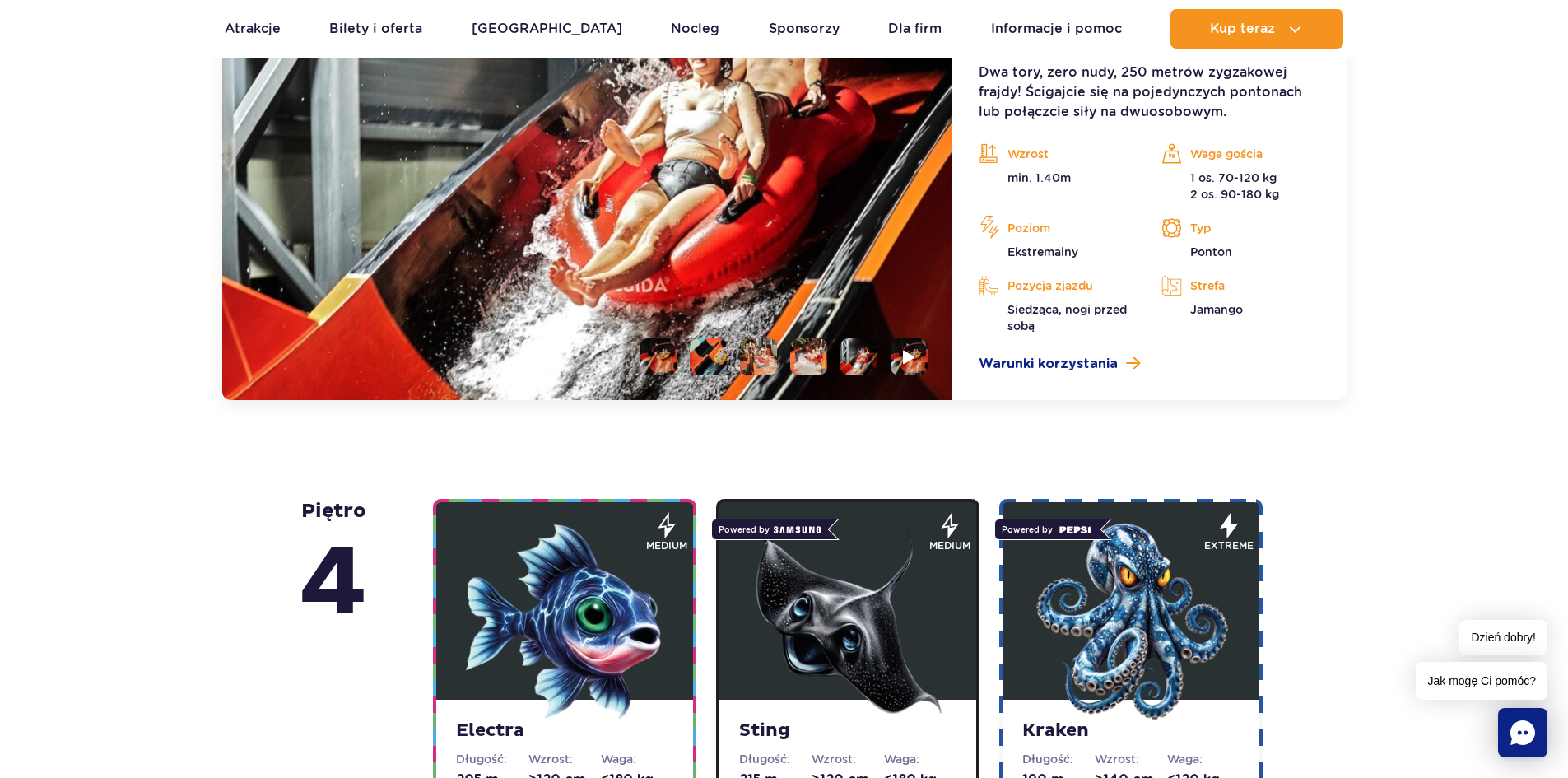
scroll to position [2007, 0]
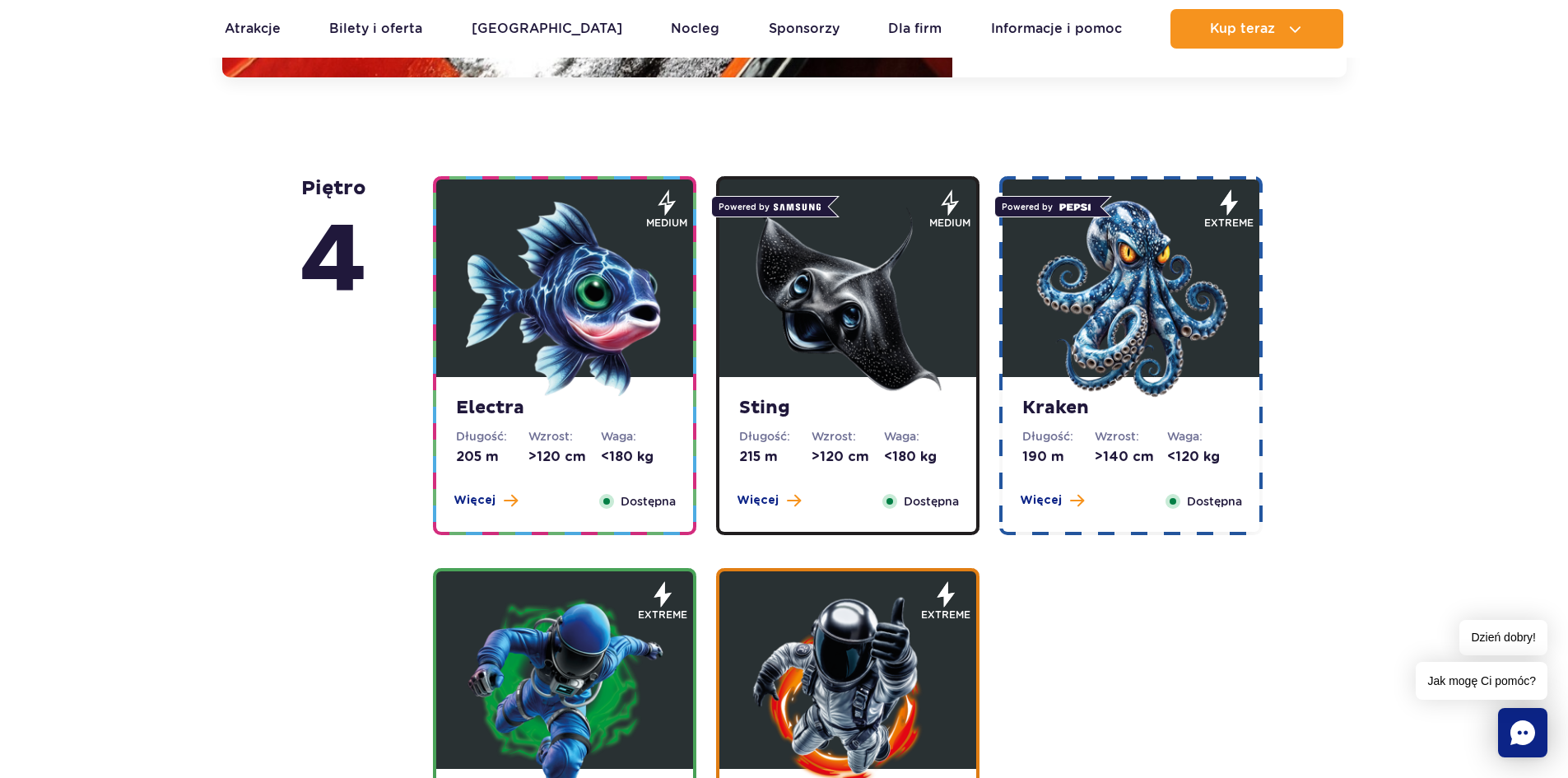
click at [530, 313] on img at bounding box center [565, 299] width 198 height 198
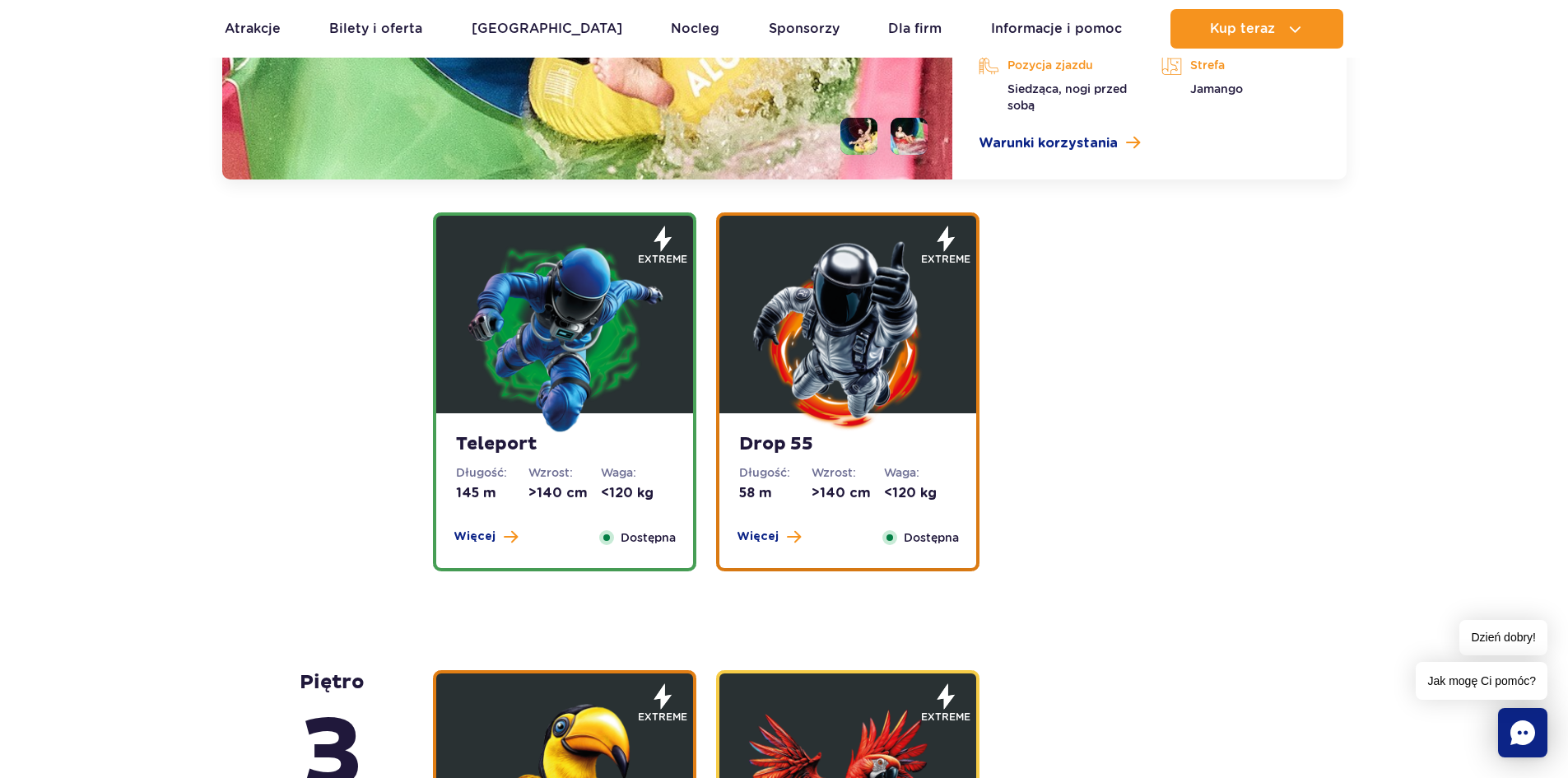
click at [855, 345] on img at bounding box center [847, 336] width 198 height 198
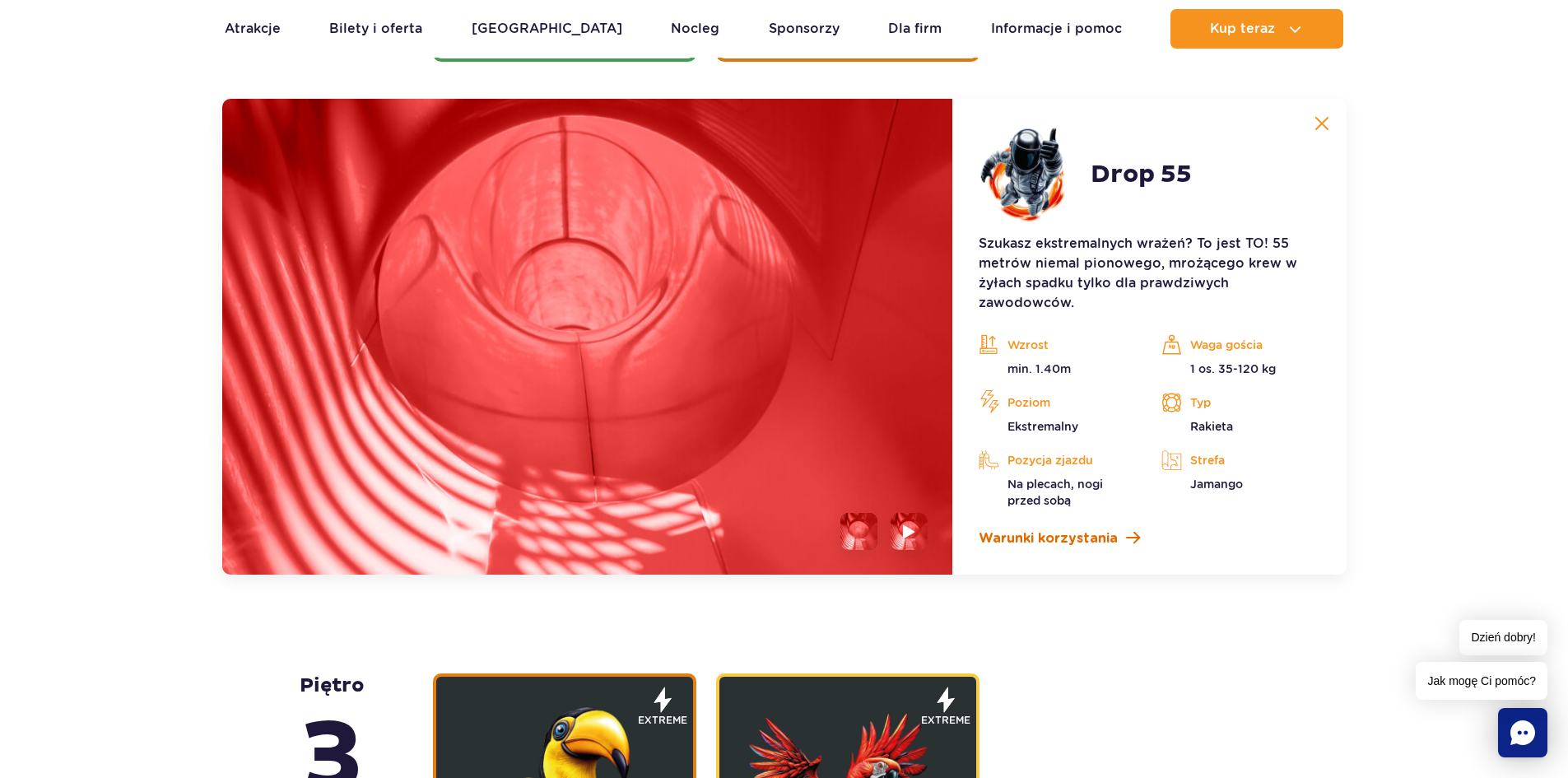
click at [1059, 530] on span "Warunki korzystania" at bounding box center [1048, 539] width 139 height 20
